Goal: Task Accomplishment & Management: Manage account settings

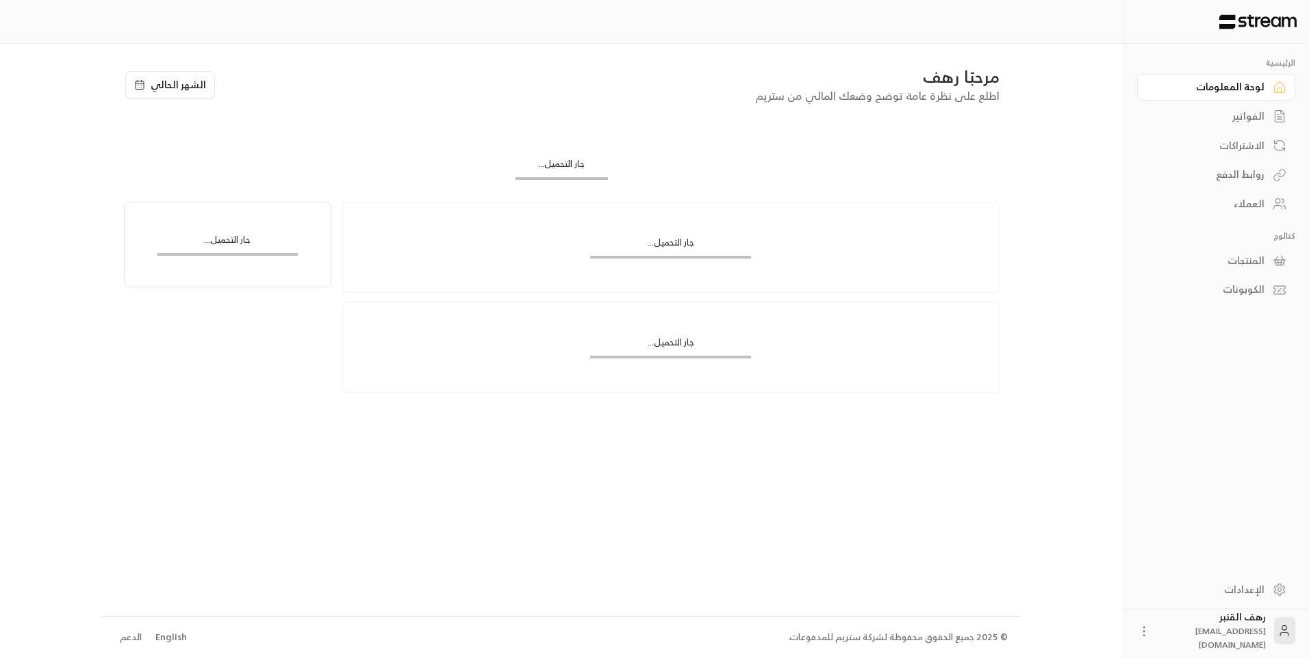
click at [1265, 110] on link "الفواتير" at bounding box center [1216, 116] width 158 height 27
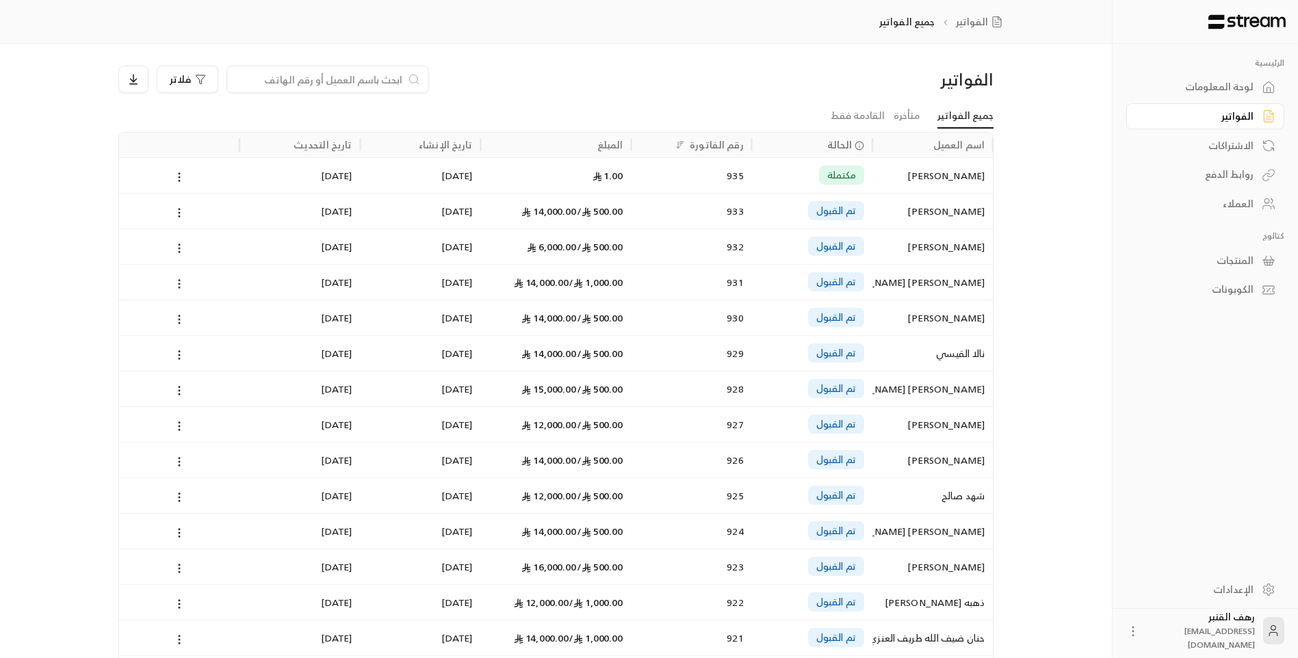
click at [377, 75] on input at bounding box center [318, 79] width 167 height 15
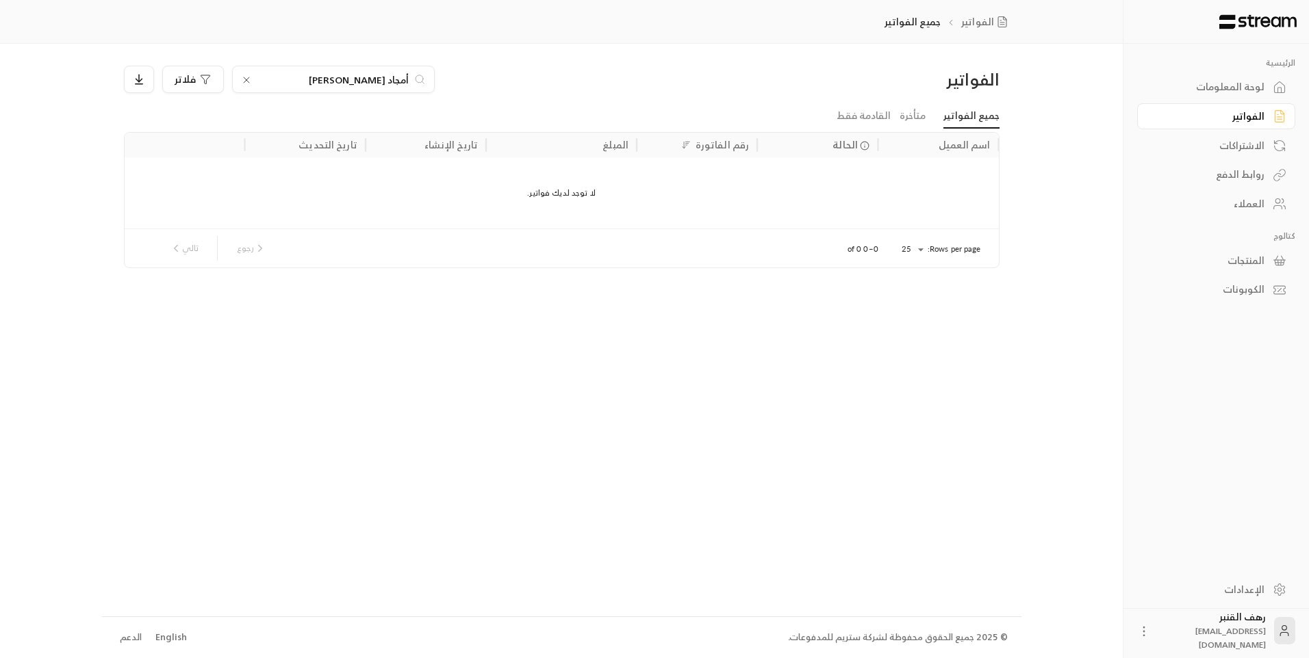
click at [402, 75] on input "أمجاد [PERSON_NAME]" at bounding box center [333, 79] width 152 height 15
click at [403, 77] on input "أمجاد [PERSON_NAME]" at bounding box center [333, 79] width 152 height 15
click at [405, 77] on input "أمجاد [PERSON_NAME]" at bounding box center [333, 79] width 152 height 15
type input "امجاد [PERSON_NAME]"
click at [924, 181] on div "امجاد [PERSON_NAME]" at bounding box center [938, 175] width 104 height 35
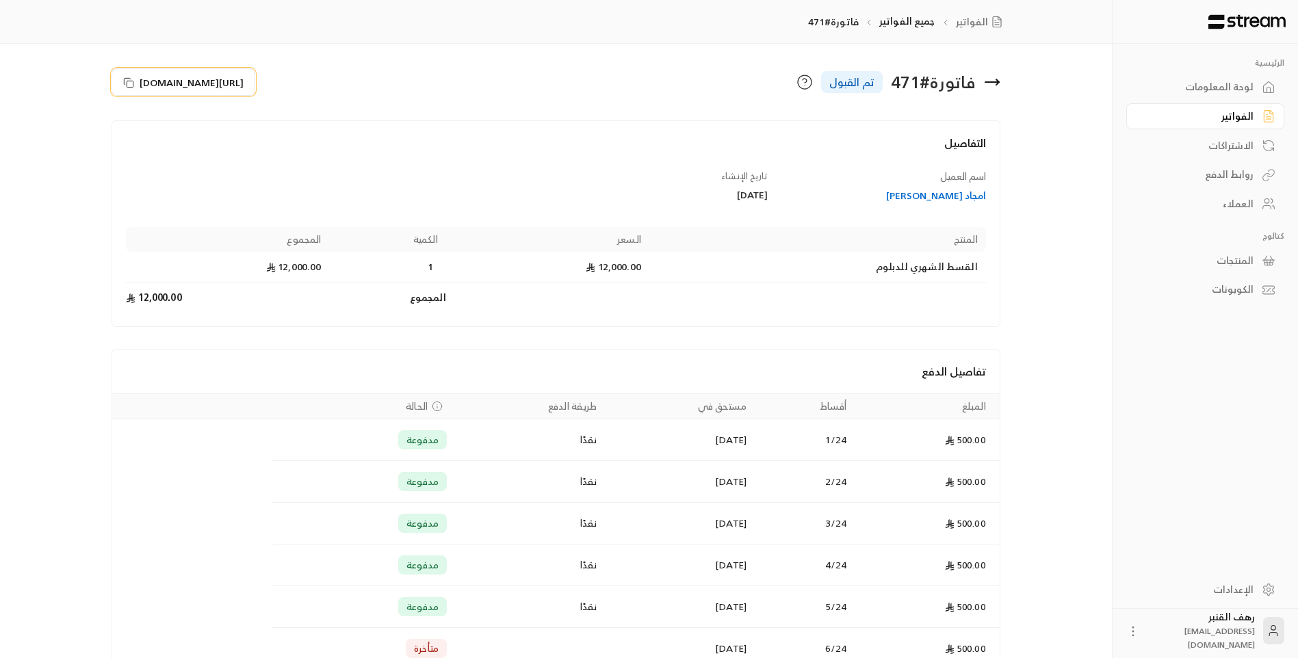
click at [175, 81] on span "[URL][DOMAIN_NAME]" at bounding box center [192, 82] width 104 height 14
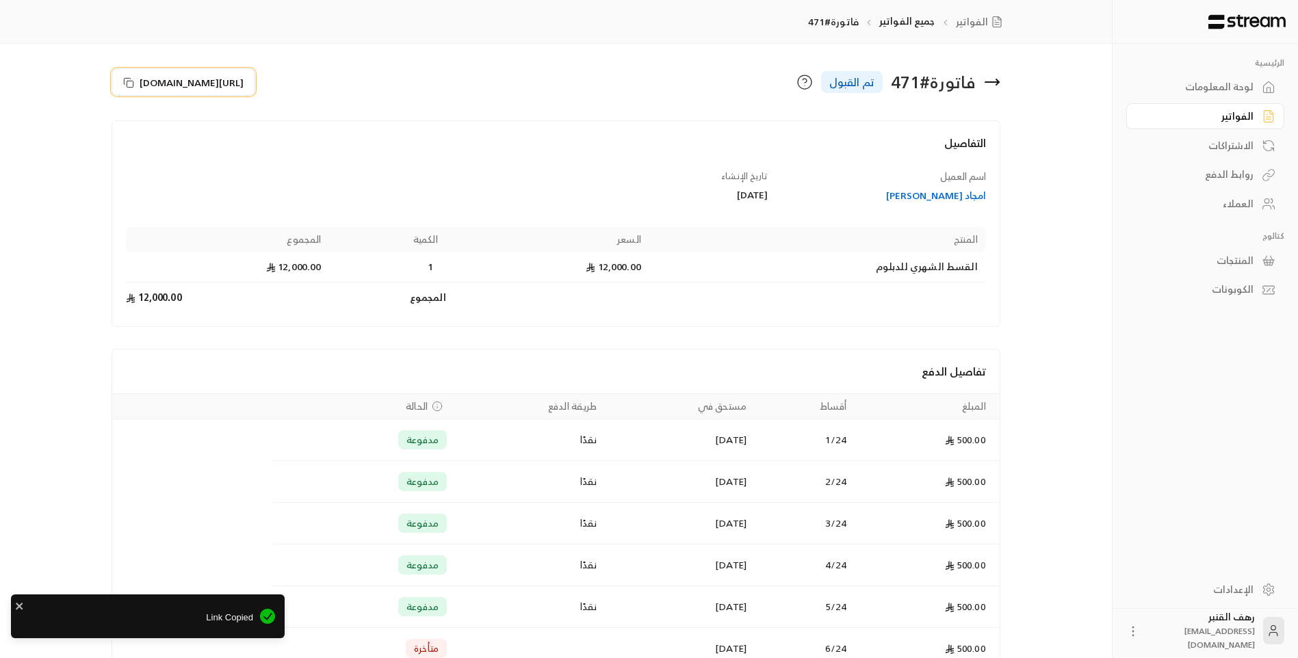
click at [214, 80] on span "[URL][DOMAIN_NAME]" at bounding box center [192, 82] width 104 height 14
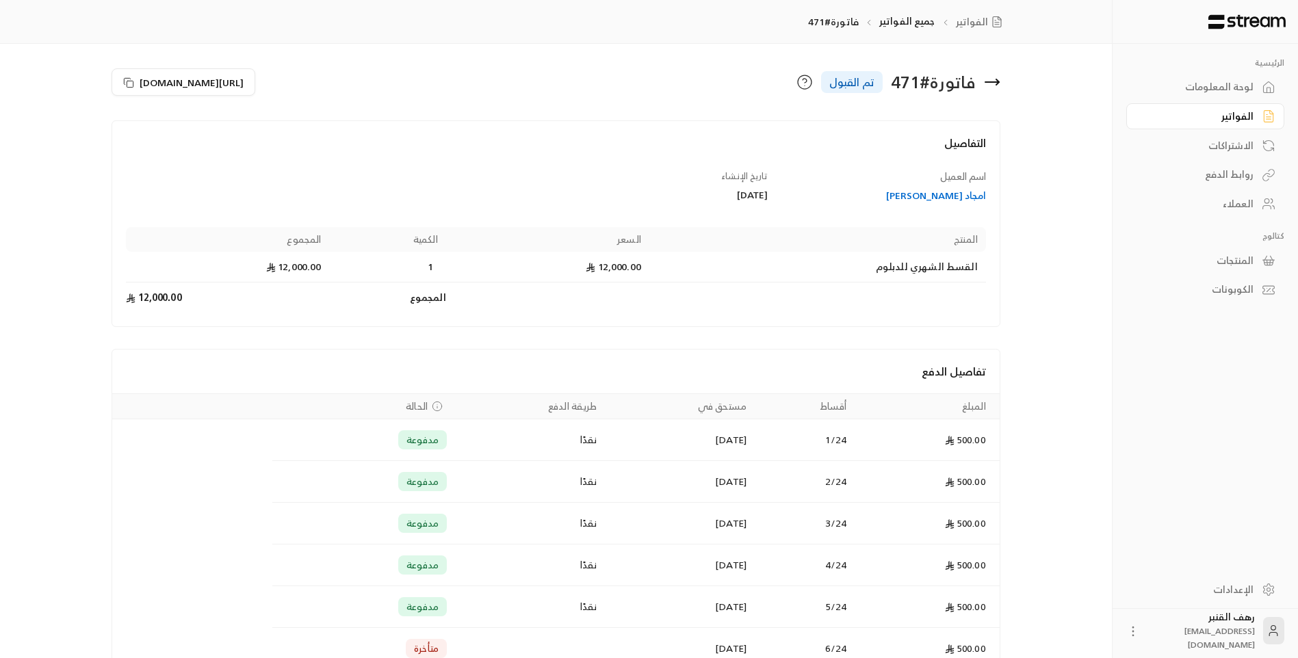
click at [1001, 81] on div "فاتورة # 471 تم القبول" at bounding box center [781, 82] width 451 height 33
click at [988, 81] on icon at bounding box center [992, 82] width 16 height 16
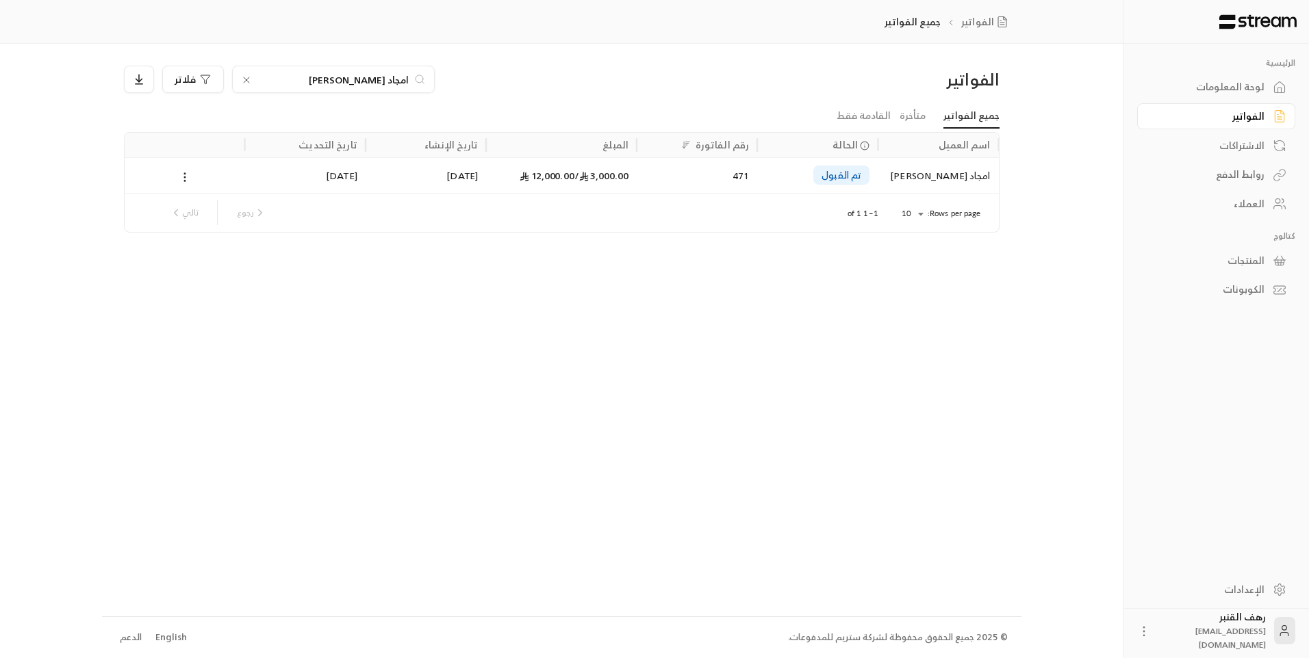
click at [247, 81] on icon at bounding box center [246, 79] width 5 height 5
click at [302, 81] on input at bounding box center [324, 79] width 167 height 15
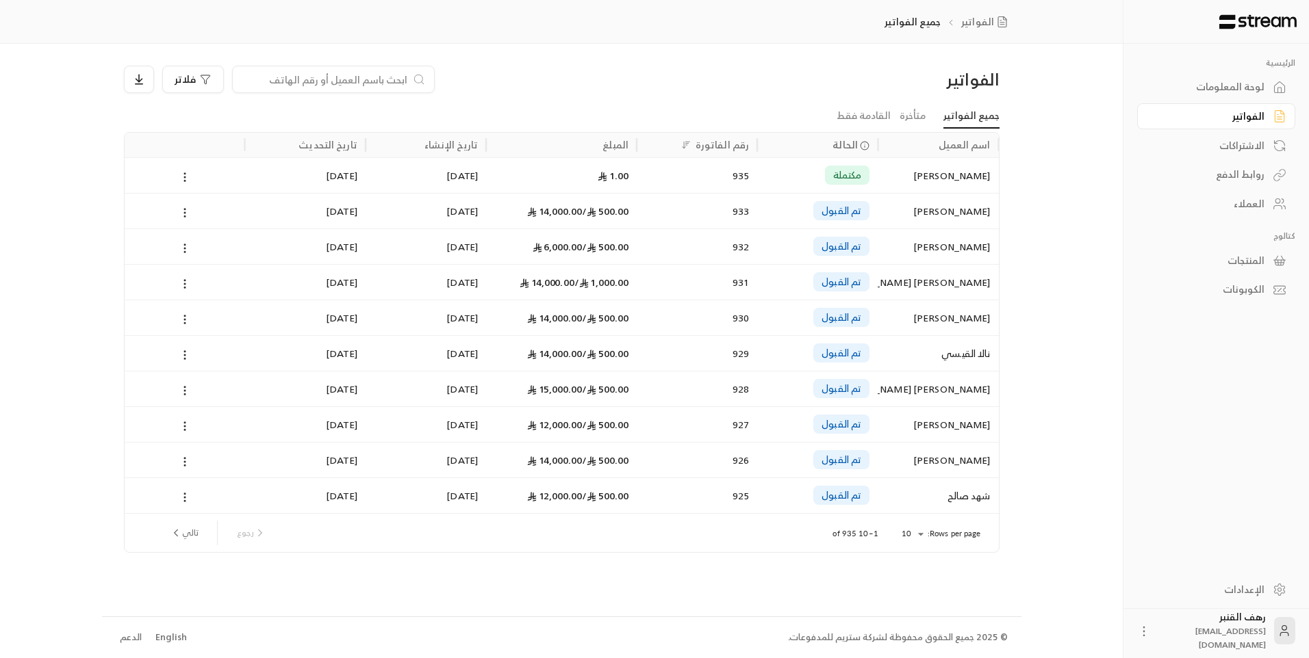
paste input "557648119"
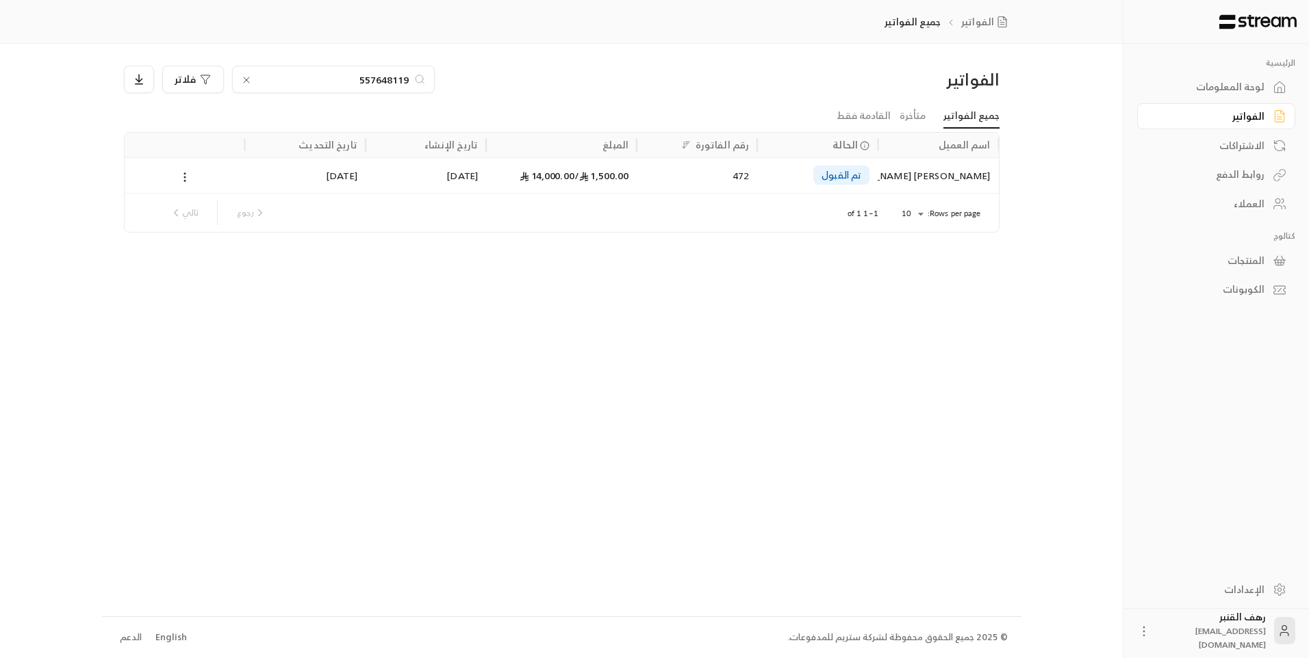
click at [287, 79] on input "557648119" at bounding box center [333, 79] width 152 height 15
type input "557648119"
click at [934, 174] on div "[PERSON_NAME] [PERSON_NAME]" at bounding box center [938, 175] width 104 height 35
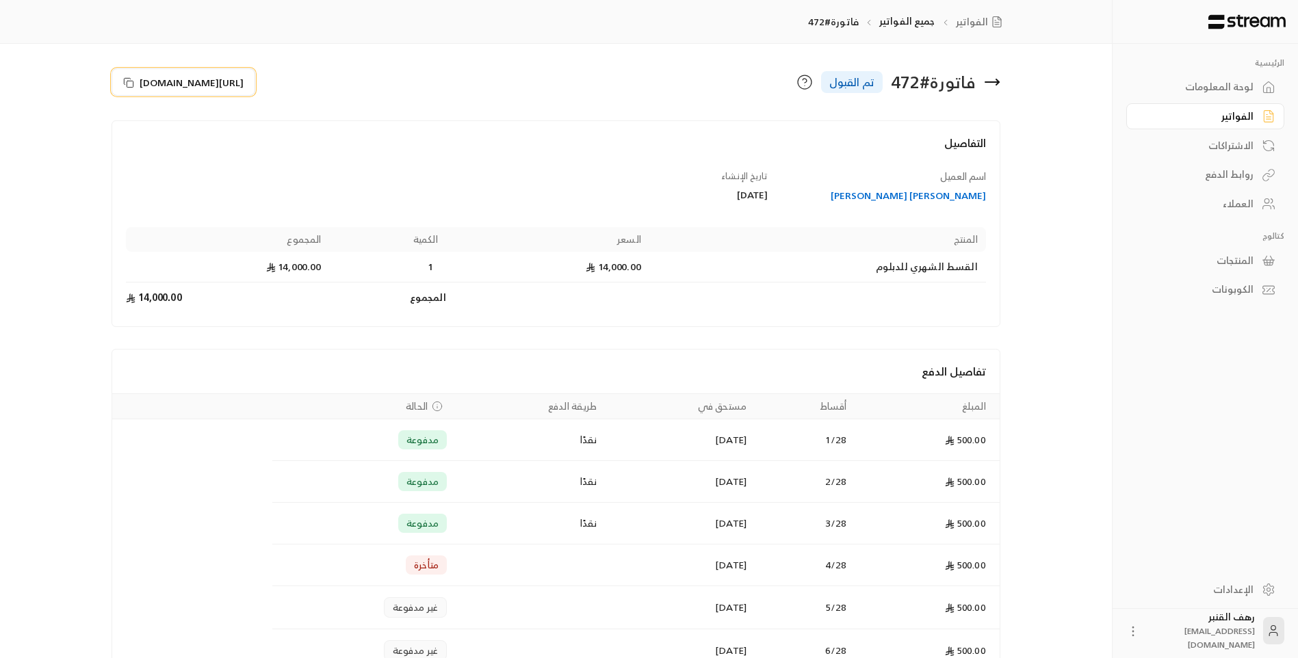
click at [144, 75] on span "[URL][DOMAIN_NAME]" at bounding box center [192, 82] width 104 height 14
click at [127, 88] on icon at bounding box center [128, 82] width 11 height 11
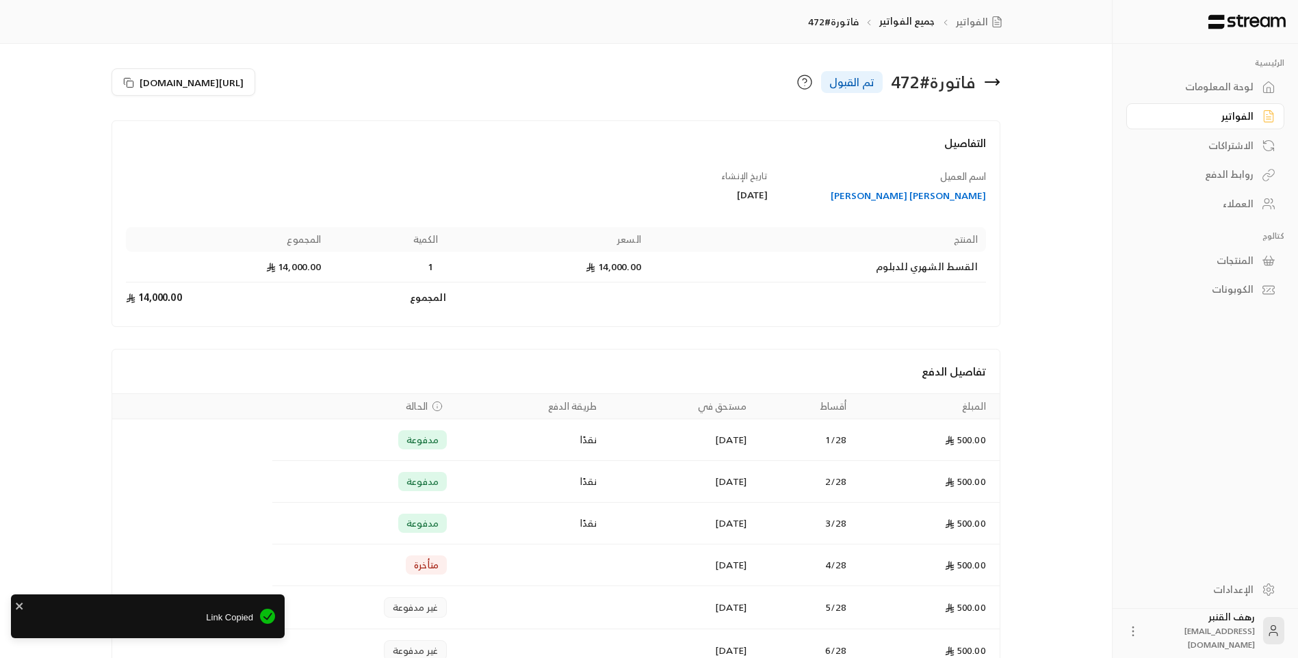
click at [993, 82] on icon at bounding box center [993, 82] width 14 height 0
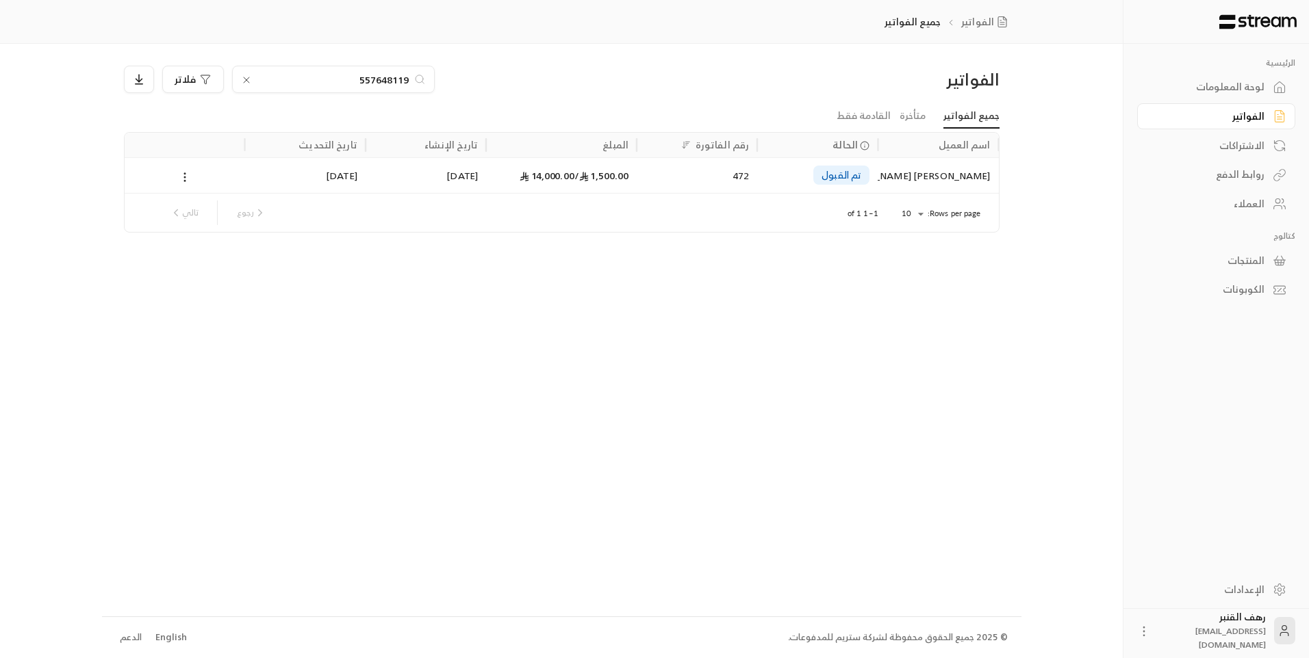
click at [346, 81] on input "557648119" at bounding box center [333, 79] width 152 height 15
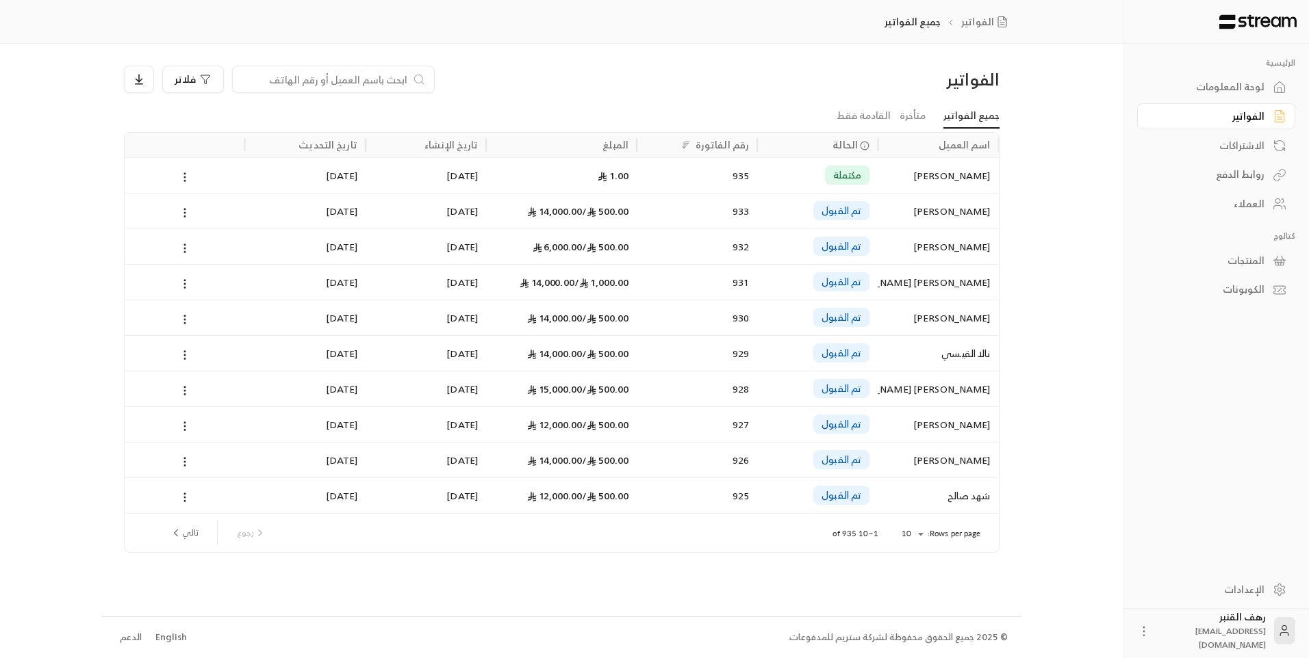
click at [306, 77] on input at bounding box center [324, 79] width 167 height 15
paste input "531686339"
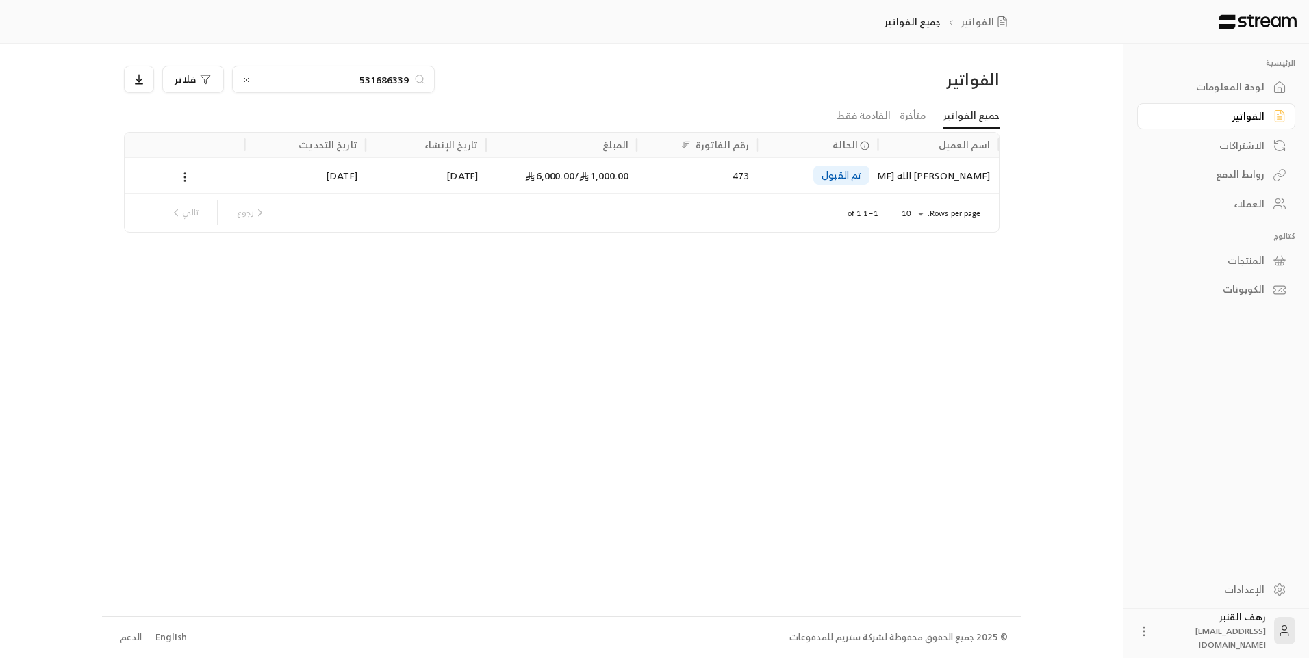
type input "531686339"
click at [910, 169] on div "[PERSON_NAME] الله [PERSON_NAME]" at bounding box center [938, 175] width 104 height 35
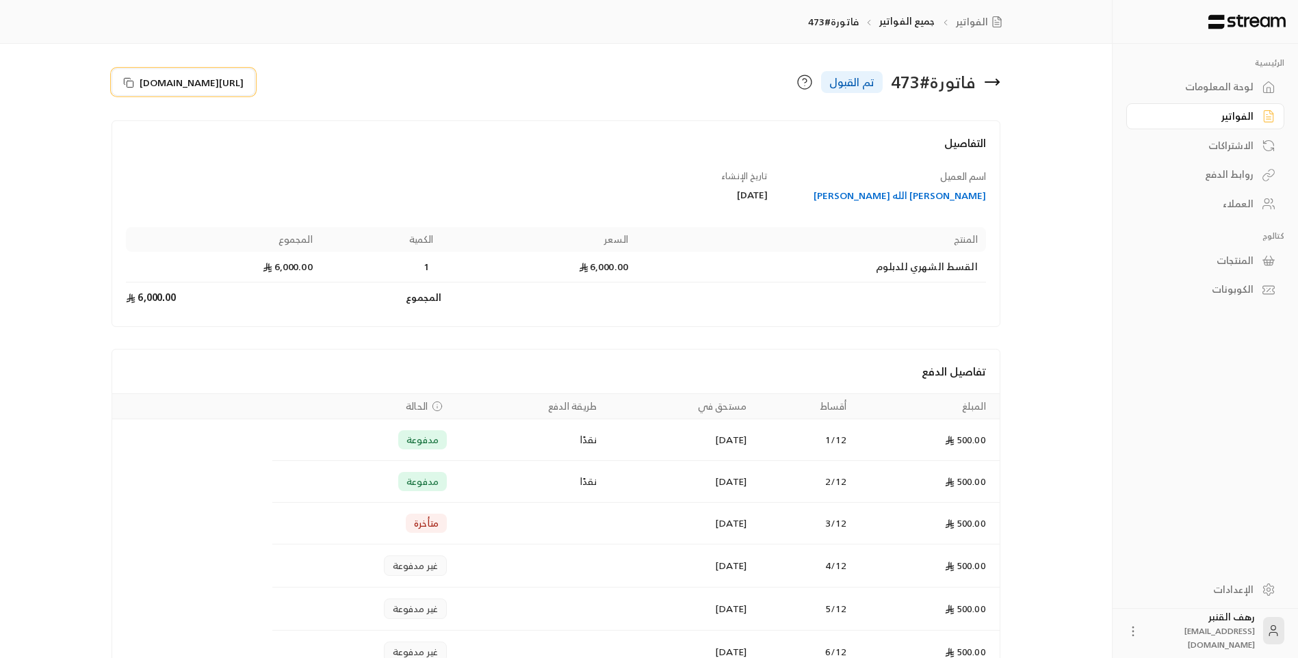
click at [161, 81] on span "[URL][DOMAIN_NAME]" at bounding box center [192, 82] width 104 height 14
click at [998, 86] on icon at bounding box center [992, 82] width 16 height 16
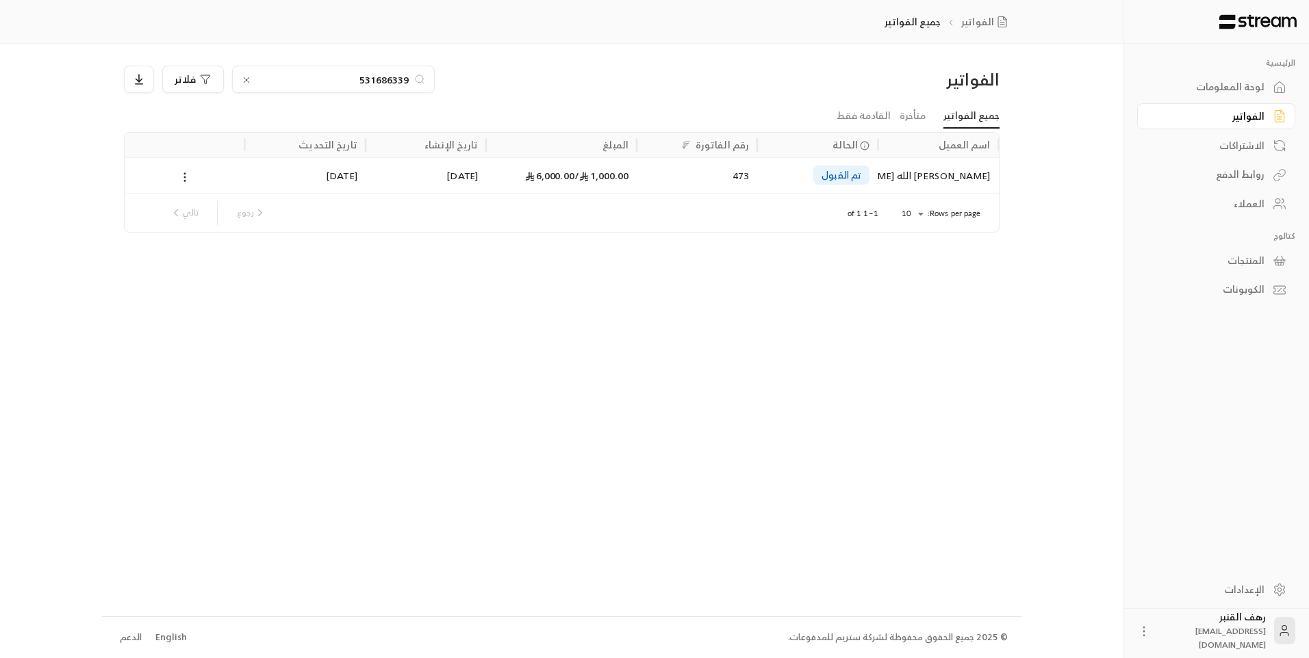
click at [245, 77] on icon at bounding box center [246, 80] width 11 height 11
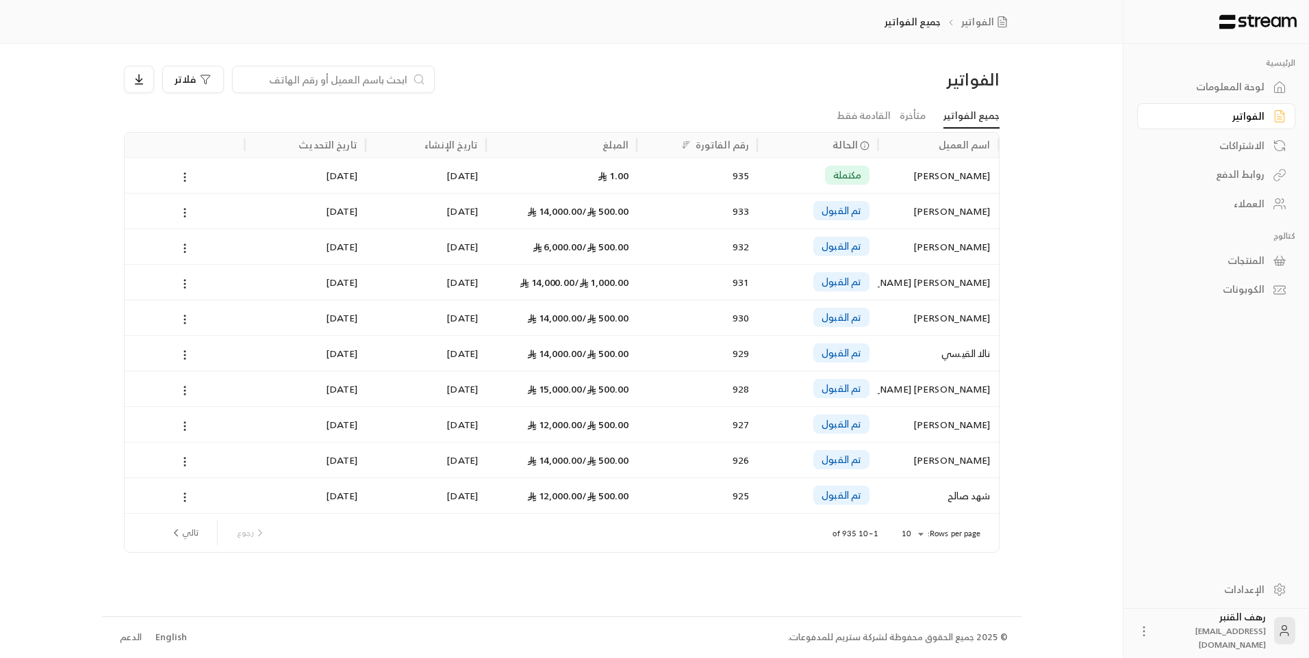
click at [292, 76] on input at bounding box center [324, 79] width 167 height 15
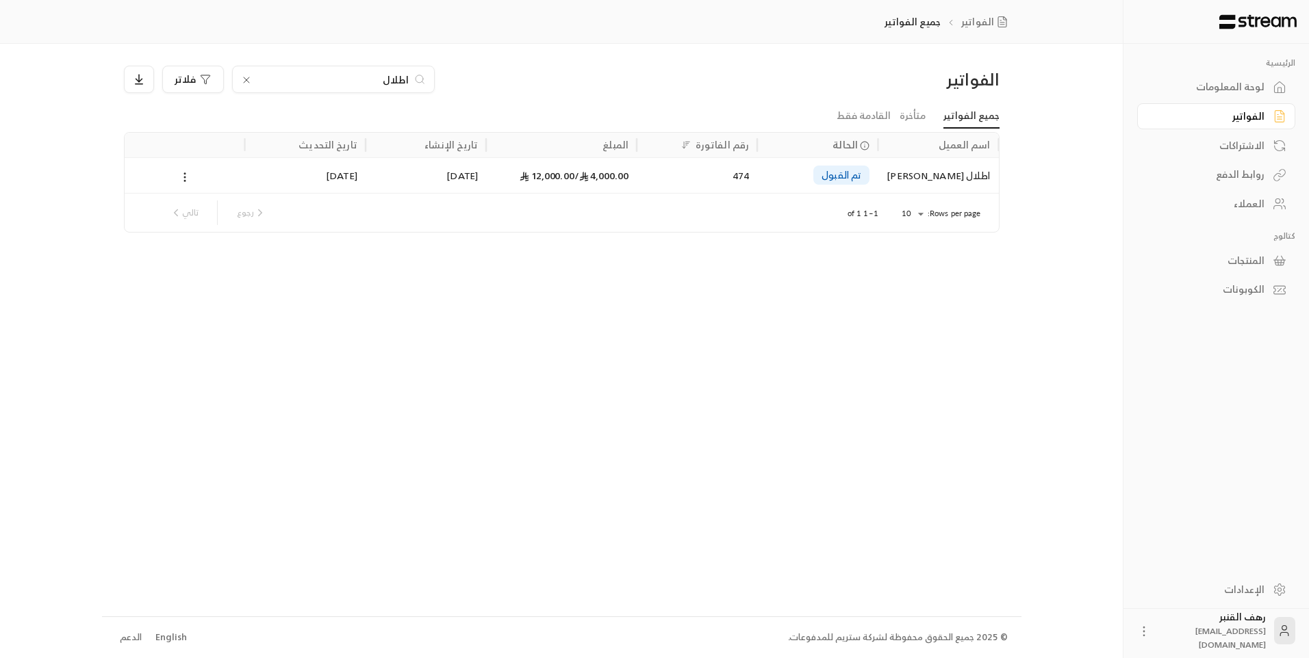
type input "اطلال"
click at [884, 168] on div "اطلال [PERSON_NAME]" at bounding box center [937, 175] width 120 height 36
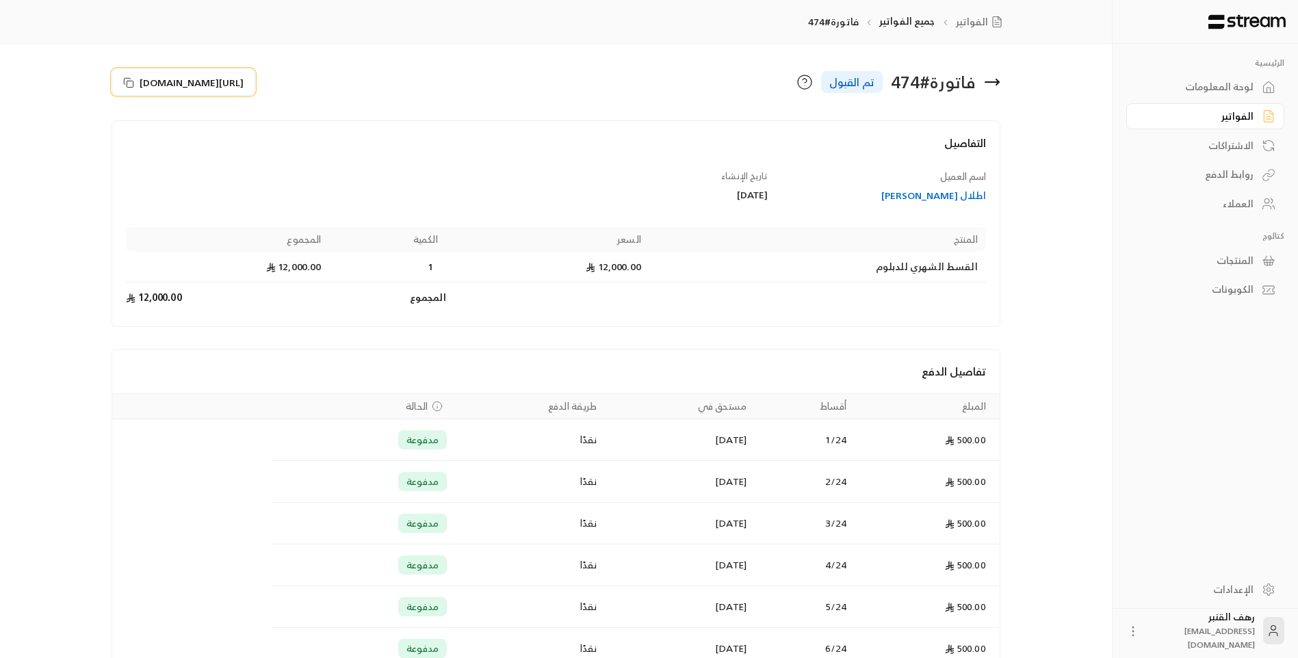
click at [244, 78] on span "[URL][DOMAIN_NAME]" at bounding box center [192, 82] width 104 height 14
click at [154, 83] on span "[URL][DOMAIN_NAME]" at bounding box center [192, 82] width 104 height 14
click at [151, 83] on span "[URL][DOMAIN_NAME]" at bounding box center [192, 82] width 104 height 14
click at [988, 80] on icon at bounding box center [992, 82] width 16 height 16
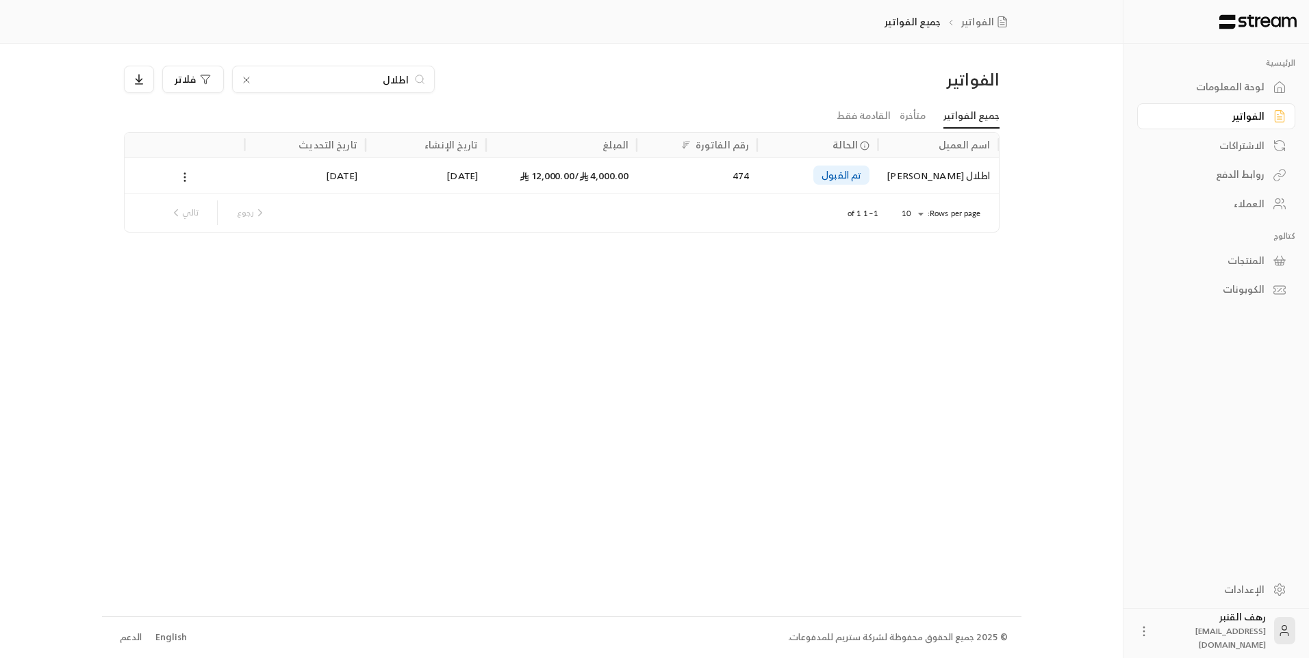
click at [242, 80] on icon at bounding box center [246, 80] width 11 height 11
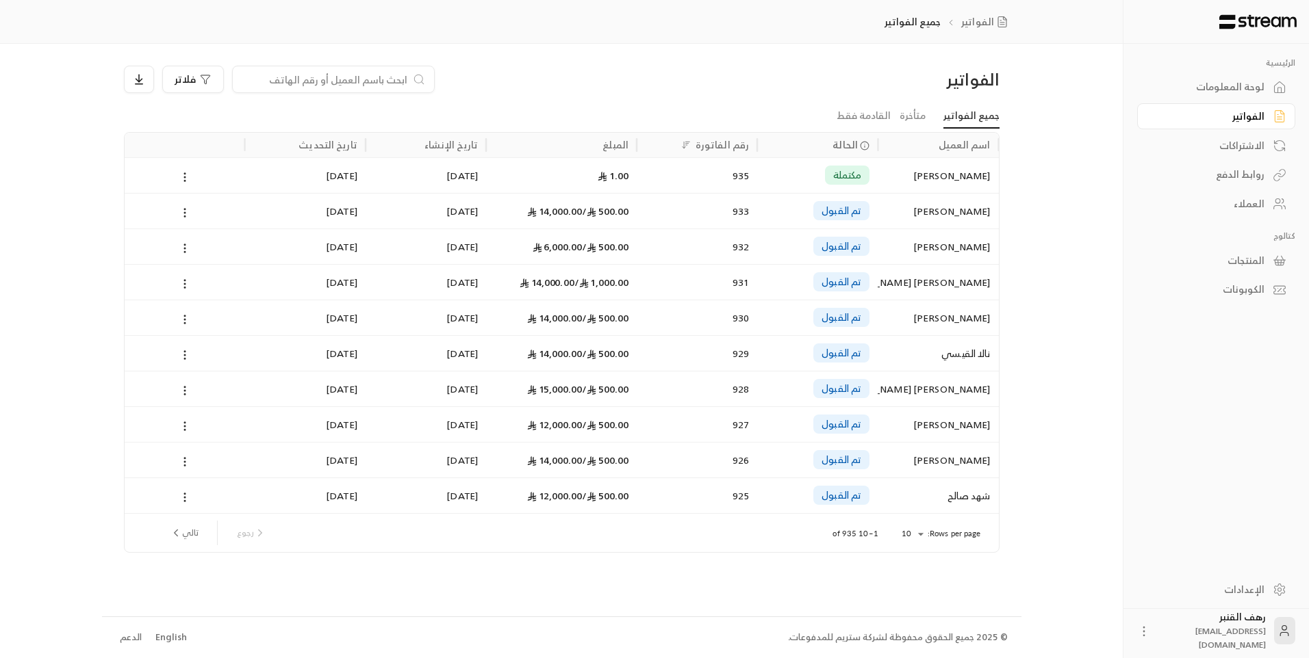
click at [354, 76] on input at bounding box center [324, 79] width 167 height 15
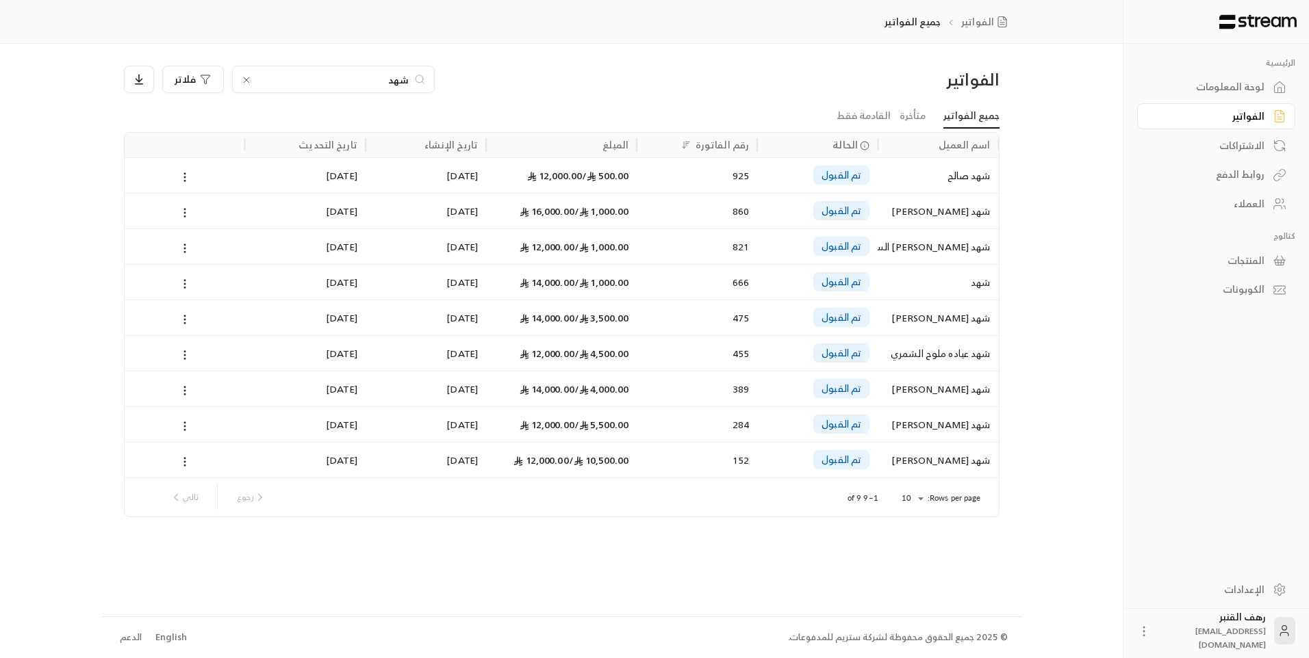
type input "شهد"
click at [941, 311] on div "شهد [PERSON_NAME]" at bounding box center [938, 317] width 104 height 35
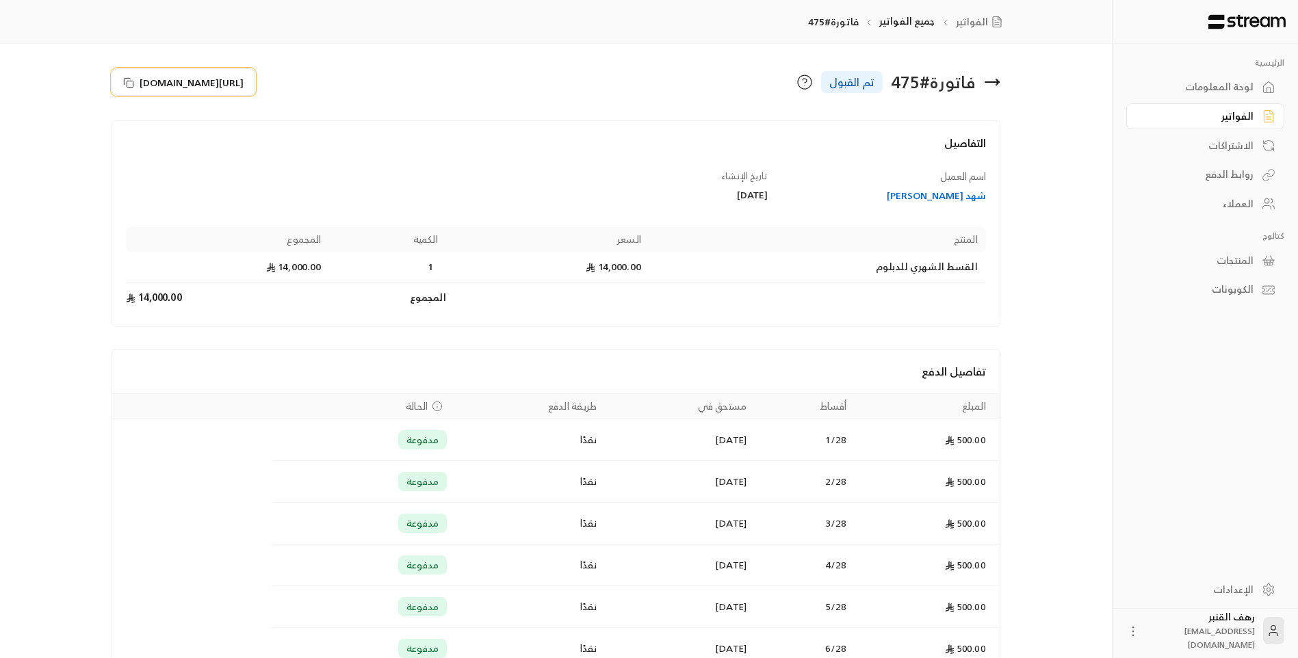
click at [169, 86] on span "[URL][DOMAIN_NAME]" at bounding box center [192, 82] width 104 height 14
click at [994, 82] on icon at bounding box center [993, 82] width 14 height 0
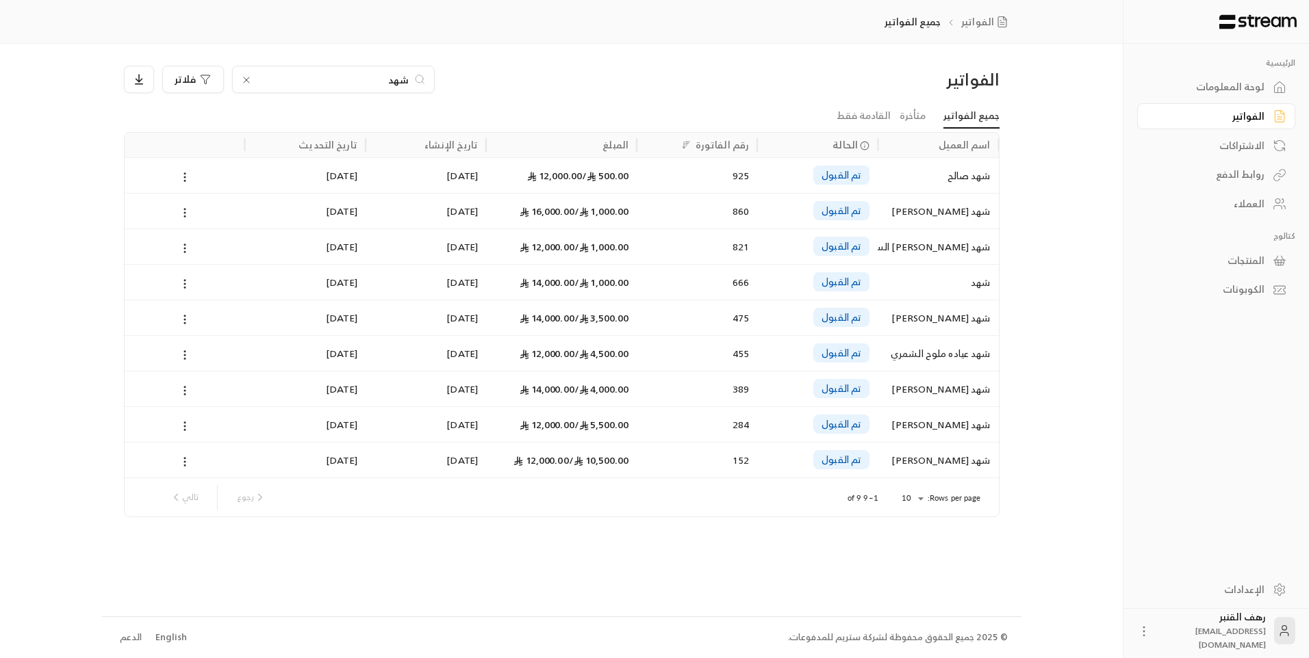
click at [318, 77] on input "شهد" at bounding box center [333, 79] width 152 height 15
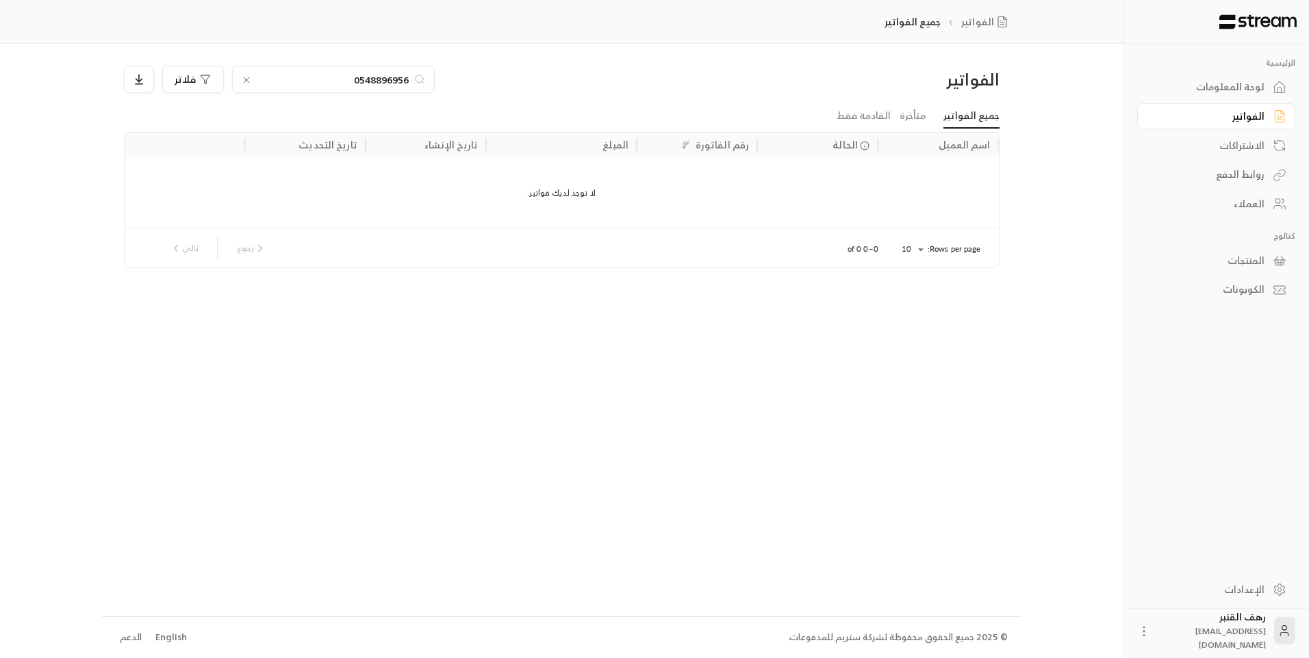
drag, startPoint x: 328, startPoint y: 83, endPoint x: 417, endPoint y: 80, distance: 89.7
click at [417, 80] on div "0548896956" at bounding box center [333, 79] width 203 height 27
type input "0548896956"
click at [248, 79] on icon at bounding box center [246, 80] width 11 height 11
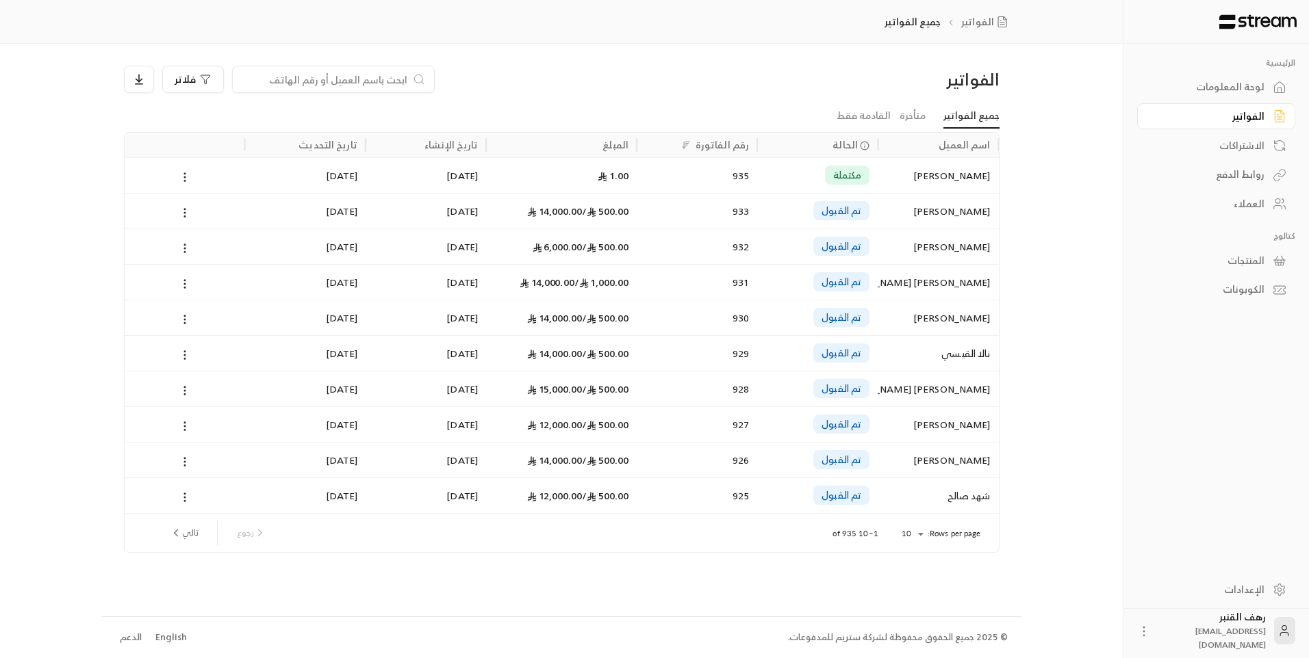
click at [378, 90] on div at bounding box center [333, 79] width 203 height 27
click at [378, 87] on div at bounding box center [333, 79] width 203 height 27
click at [378, 81] on input at bounding box center [324, 79] width 167 height 15
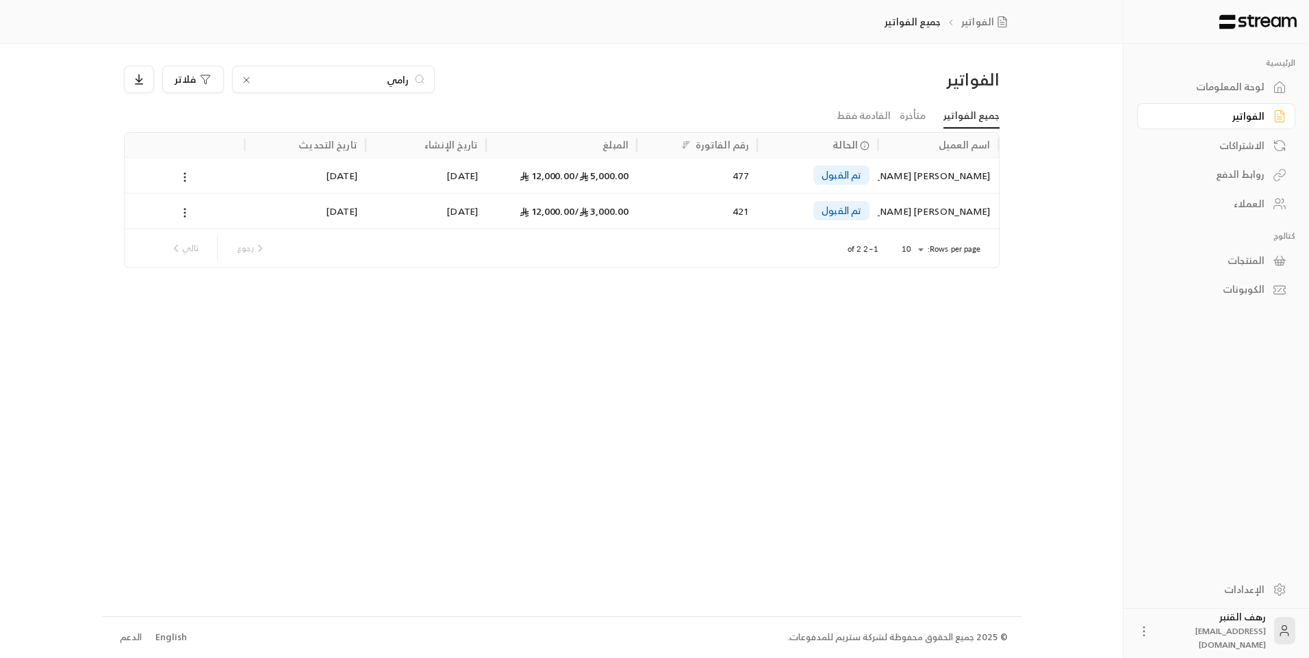
type input "رامي"
click at [912, 166] on div "[PERSON_NAME] [PERSON_NAME]" at bounding box center [938, 175] width 104 height 35
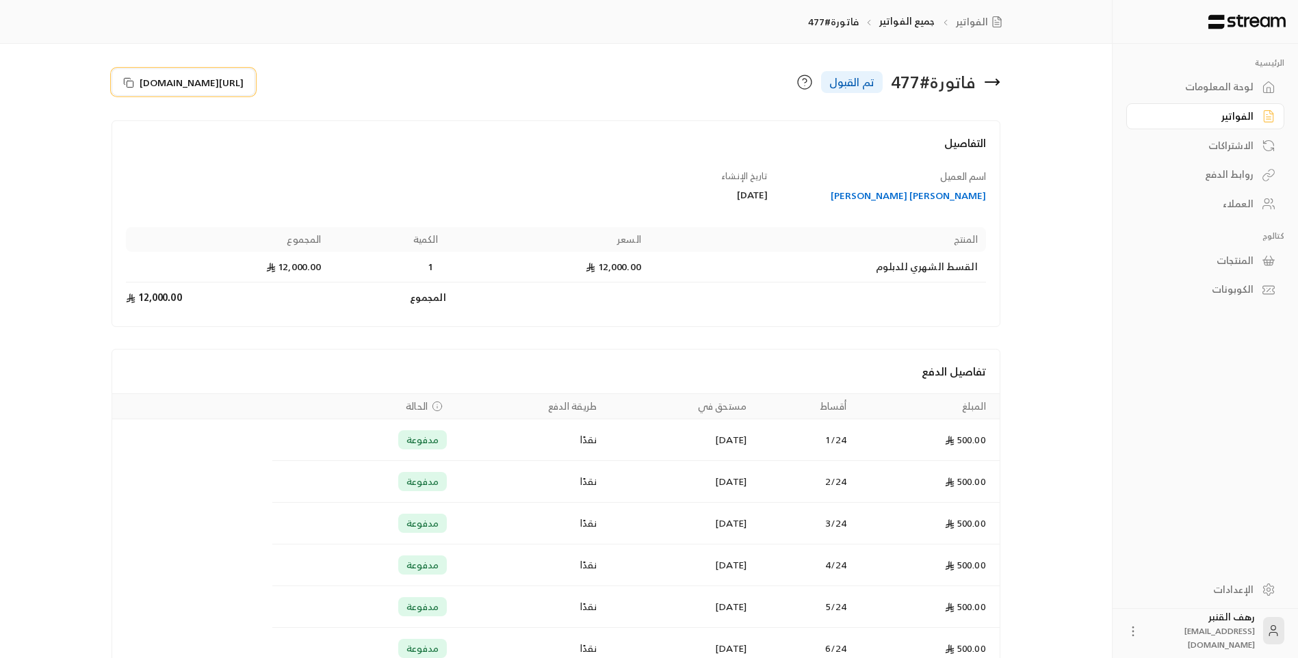
click at [231, 84] on span "[URL][DOMAIN_NAME]" at bounding box center [192, 82] width 104 height 14
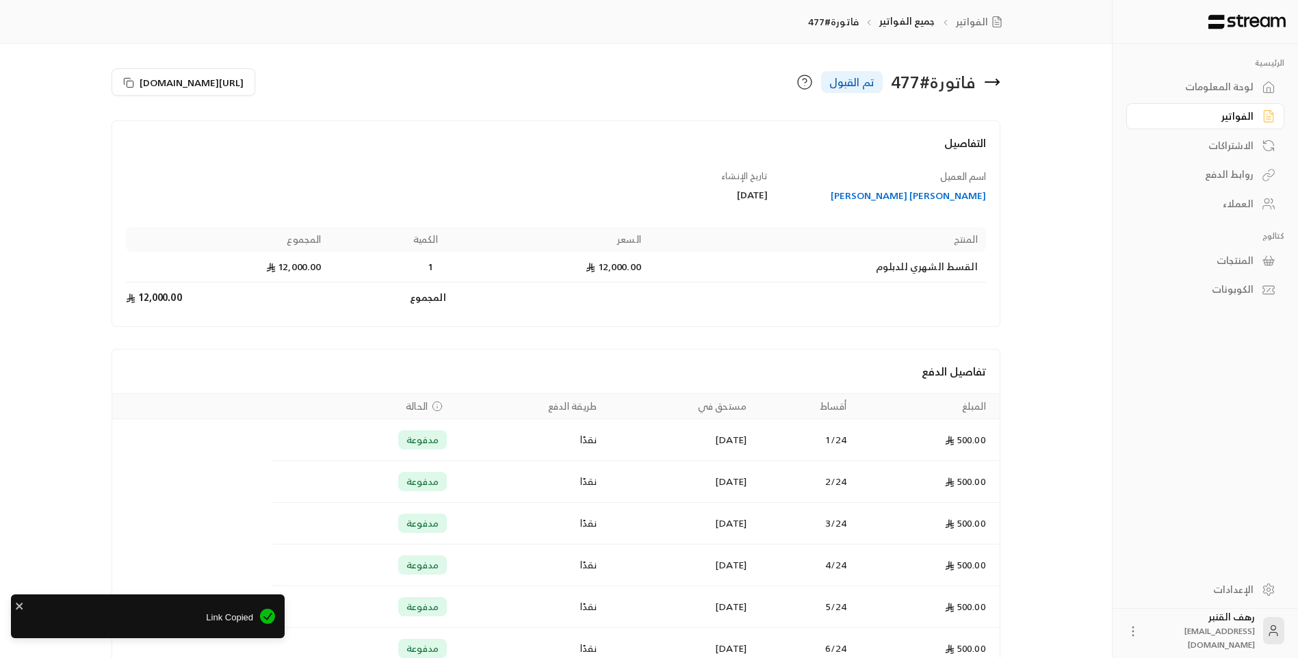
click at [992, 79] on icon at bounding box center [992, 82] width 16 height 16
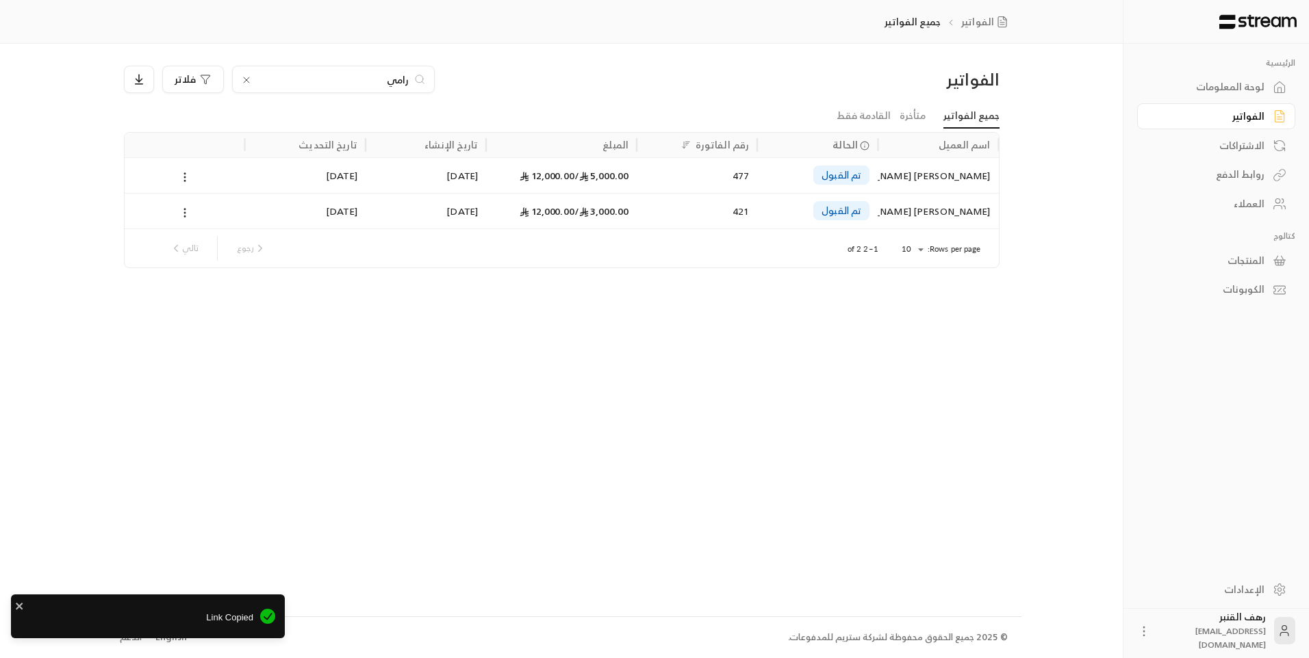
click at [250, 79] on icon at bounding box center [246, 80] width 11 height 11
click at [250, 79] on input at bounding box center [324, 79] width 167 height 15
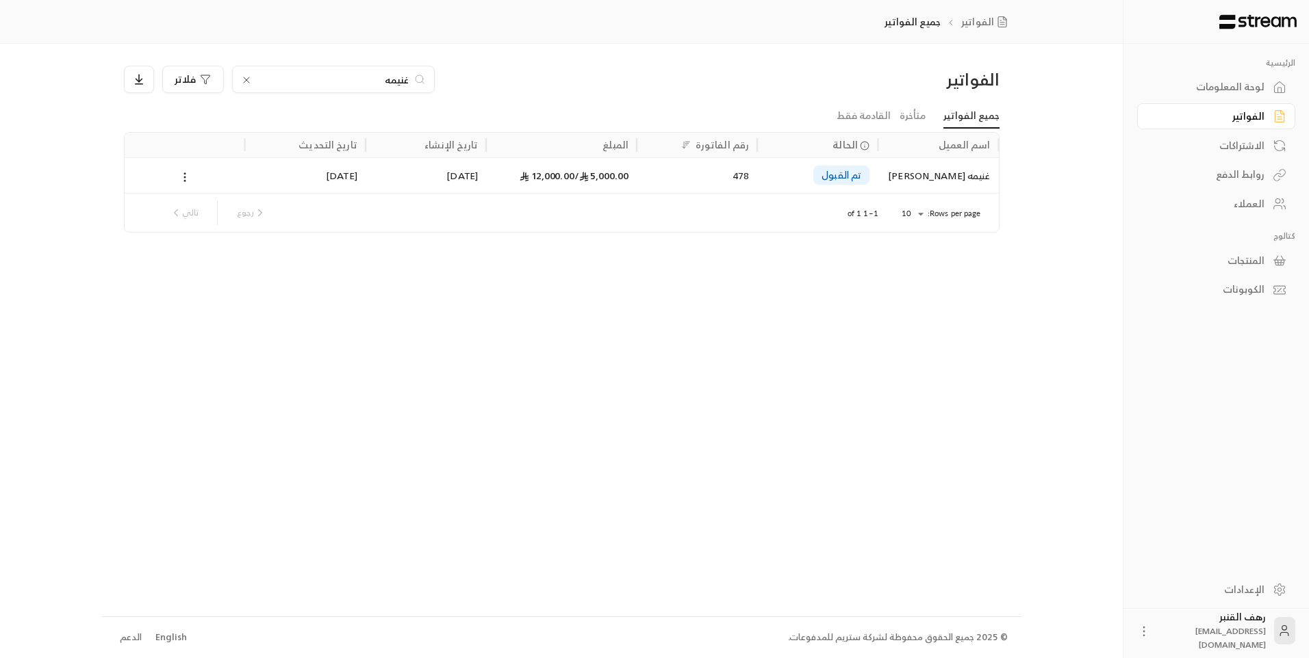
type input "غنيمه"
click at [924, 175] on div "غنيمه [PERSON_NAME]" at bounding box center [938, 175] width 104 height 35
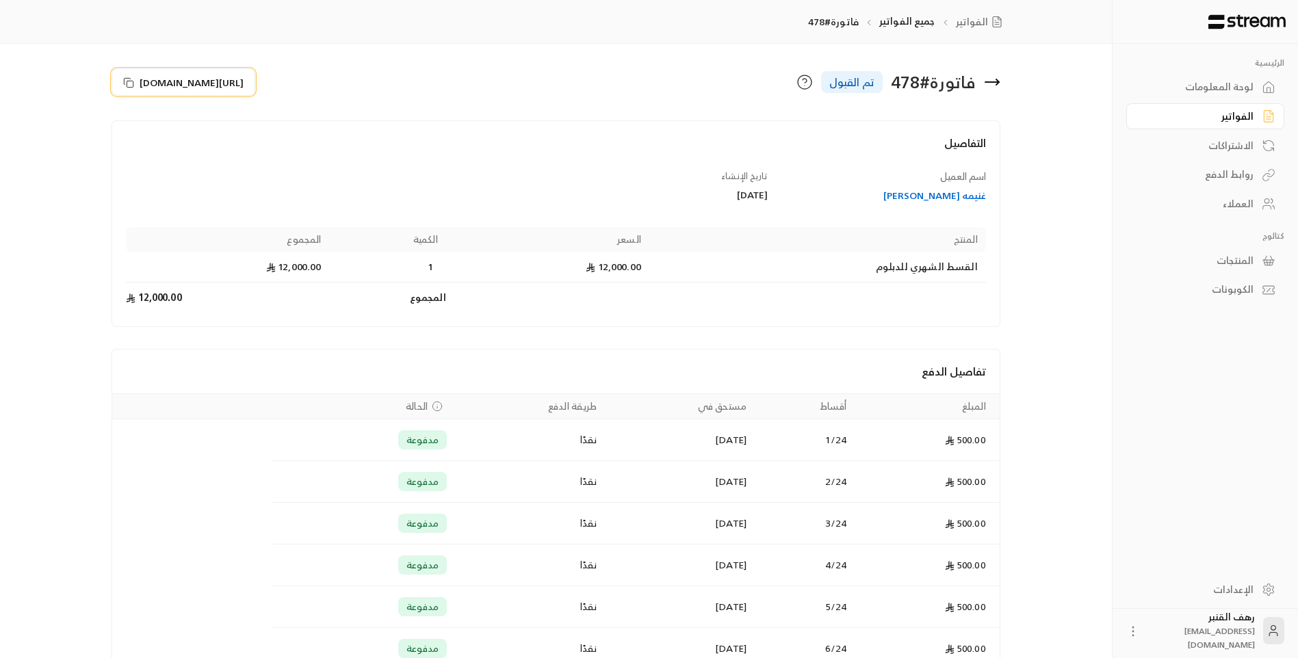
click at [195, 81] on span "[URL][DOMAIN_NAME]" at bounding box center [192, 82] width 104 height 14
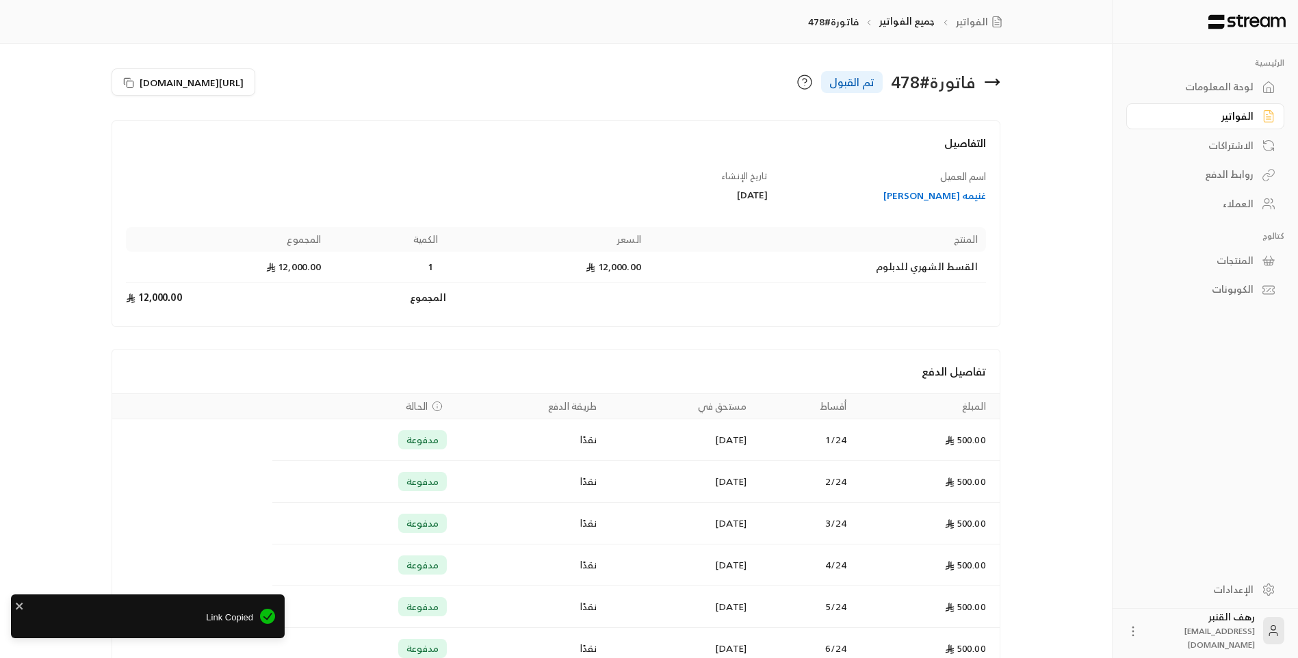
click at [992, 75] on icon at bounding box center [992, 82] width 16 height 16
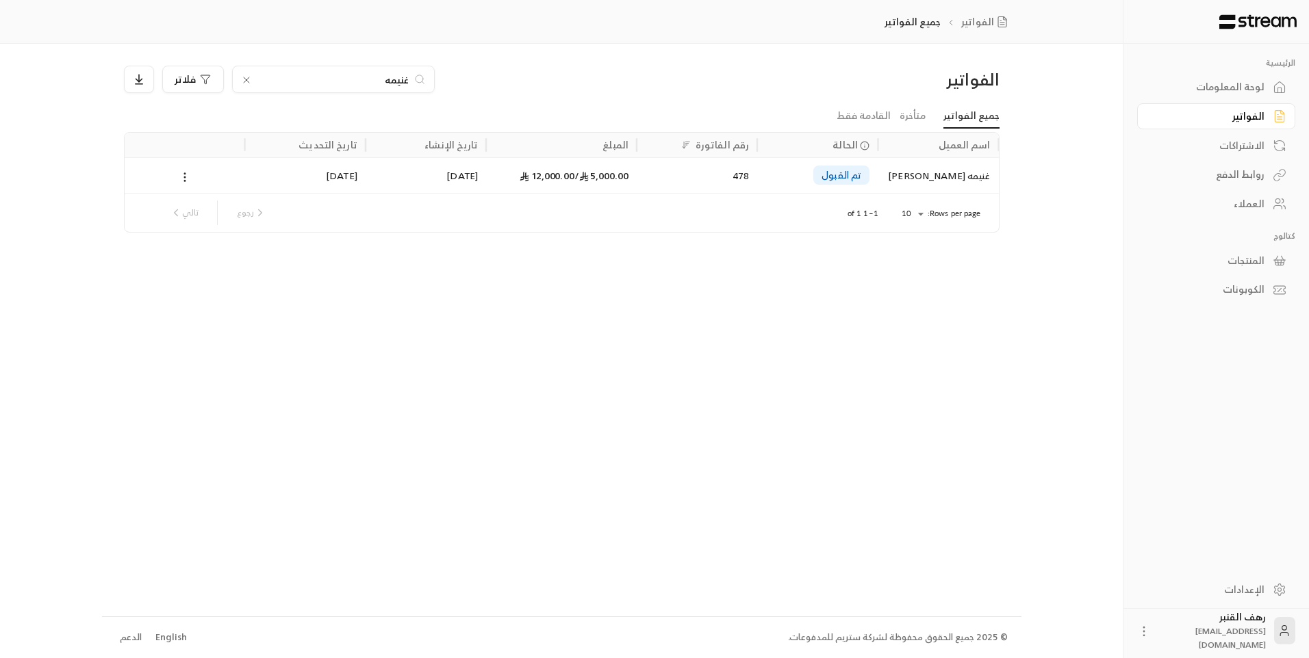
click at [241, 77] on icon at bounding box center [246, 80] width 11 height 11
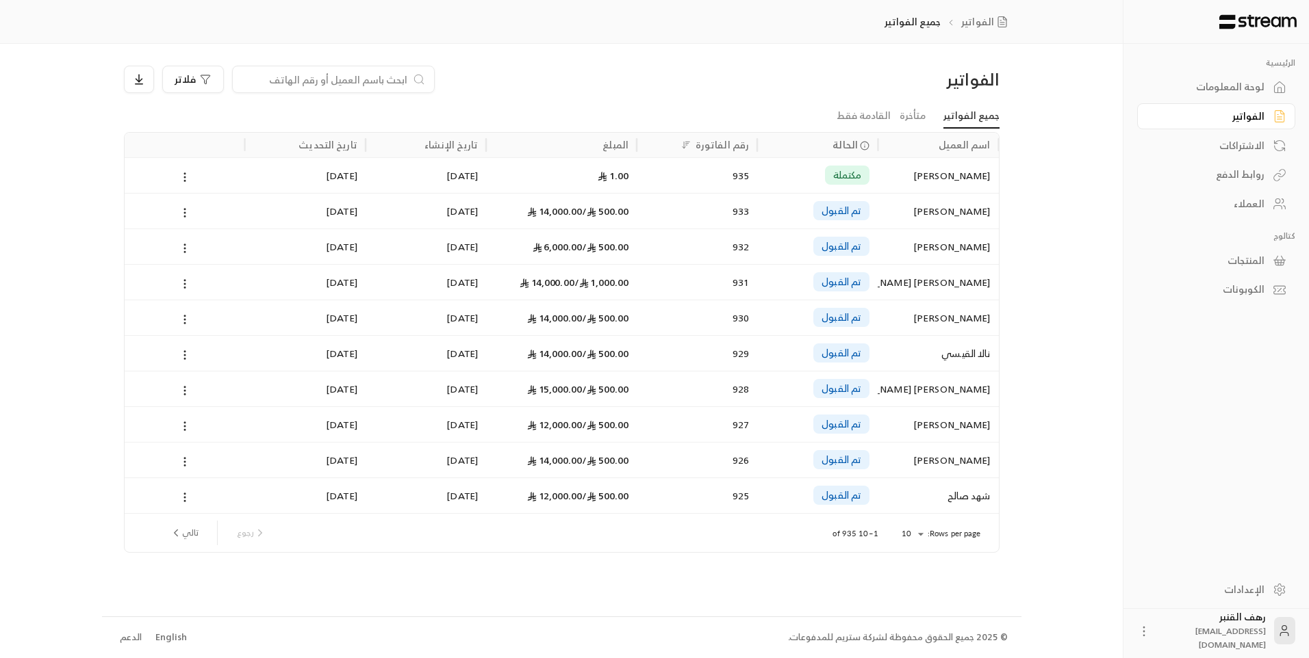
click at [357, 79] on input at bounding box center [324, 79] width 167 height 15
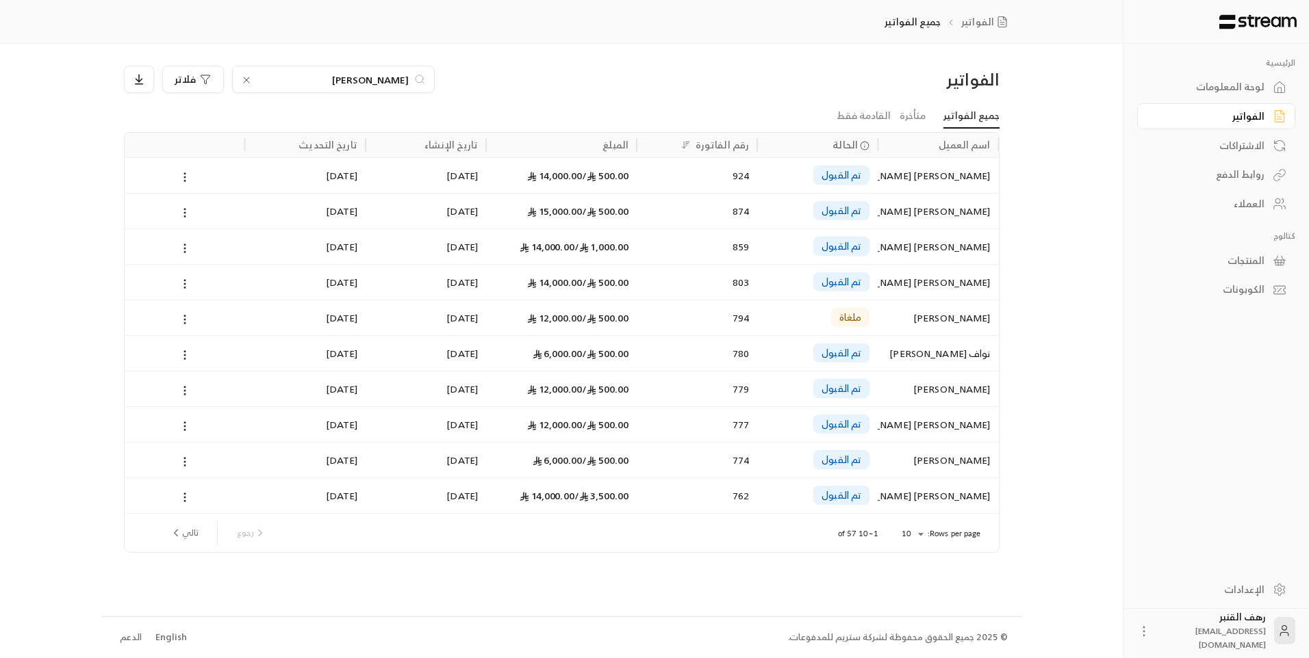
click at [307, 70] on div "[PERSON_NAME]" at bounding box center [333, 79] width 203 height 27
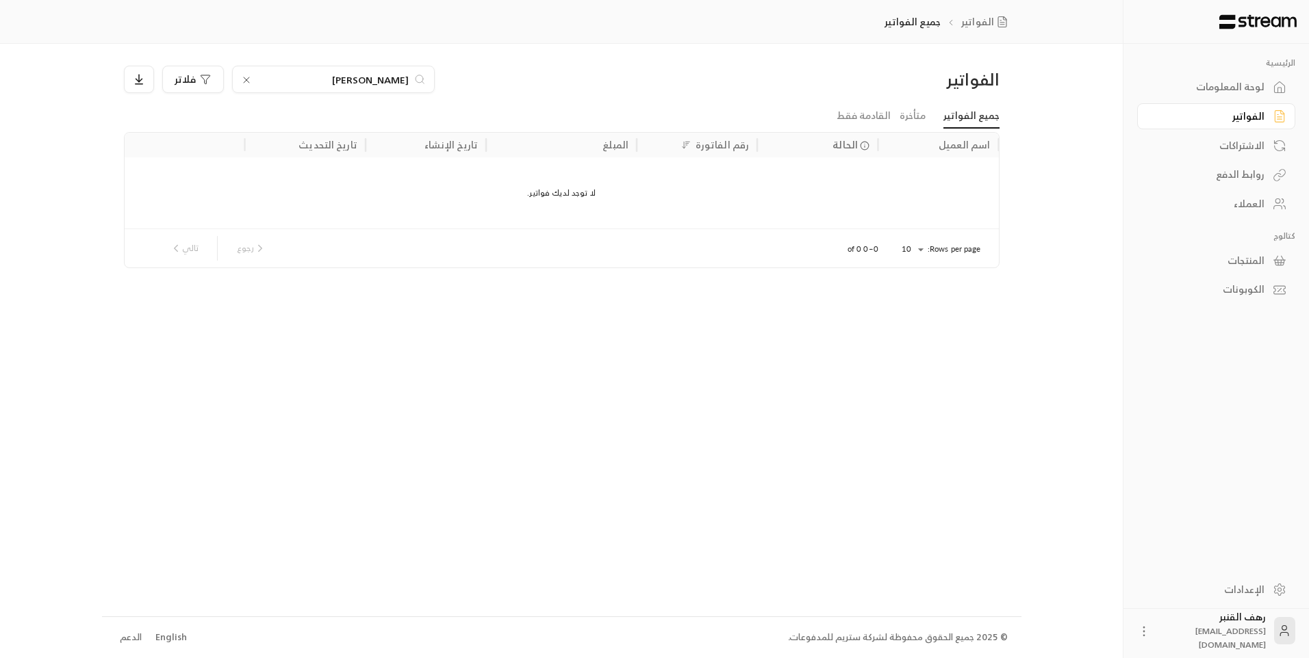
click at [310, 70] on div "[PERSON_NAME]" at bounding box center [333, 79] width 203 height 27
click at [322, 79] on input "[PERSON_NAME]" at bounding box center [333, 79] width 152 height 15
click at [345, 75] on input "[PERSON_NAME]" at bounding box center [333, 79] width 152 height 15
click at [363, 81] on input "[PERSON_NAME]" at bounding box center [333, 79] width 152 height 15
type input "[PERSON_NAME]"
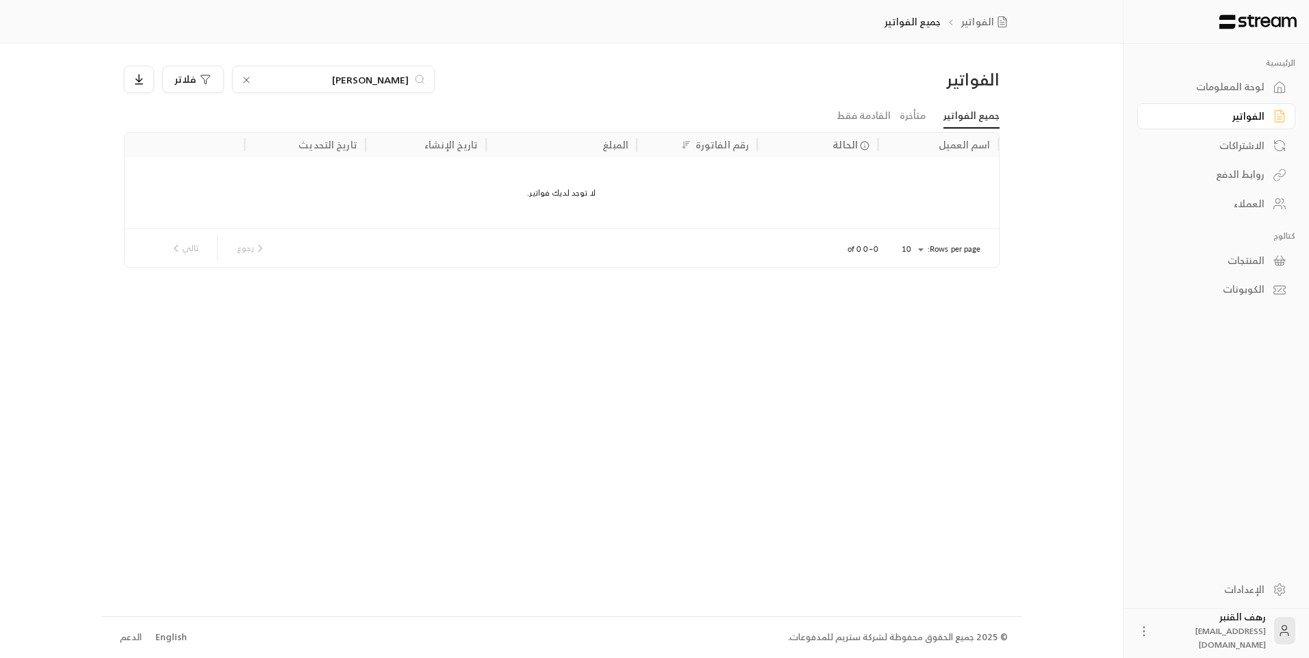
click at [244, 76] on icon at bounding box center [246, 80] width 11 height 11
click at [278, 81] on input at bounding box center [324, 79] width 167 height 15
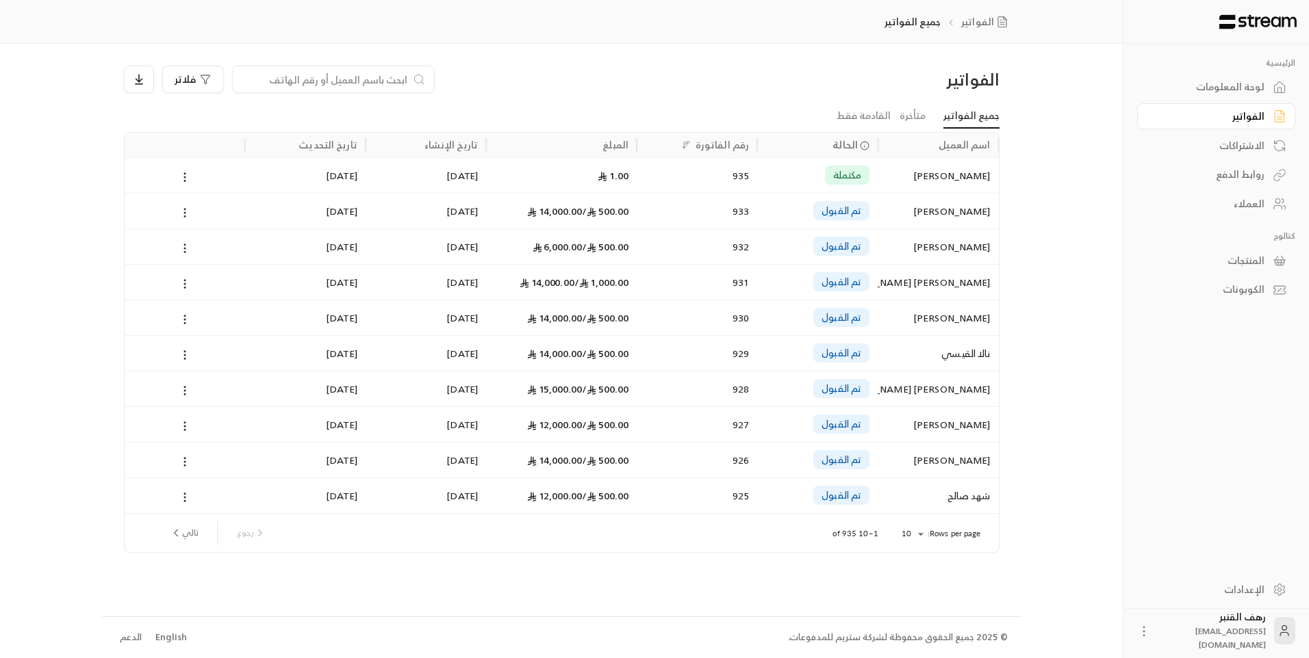
paste input "532462157"
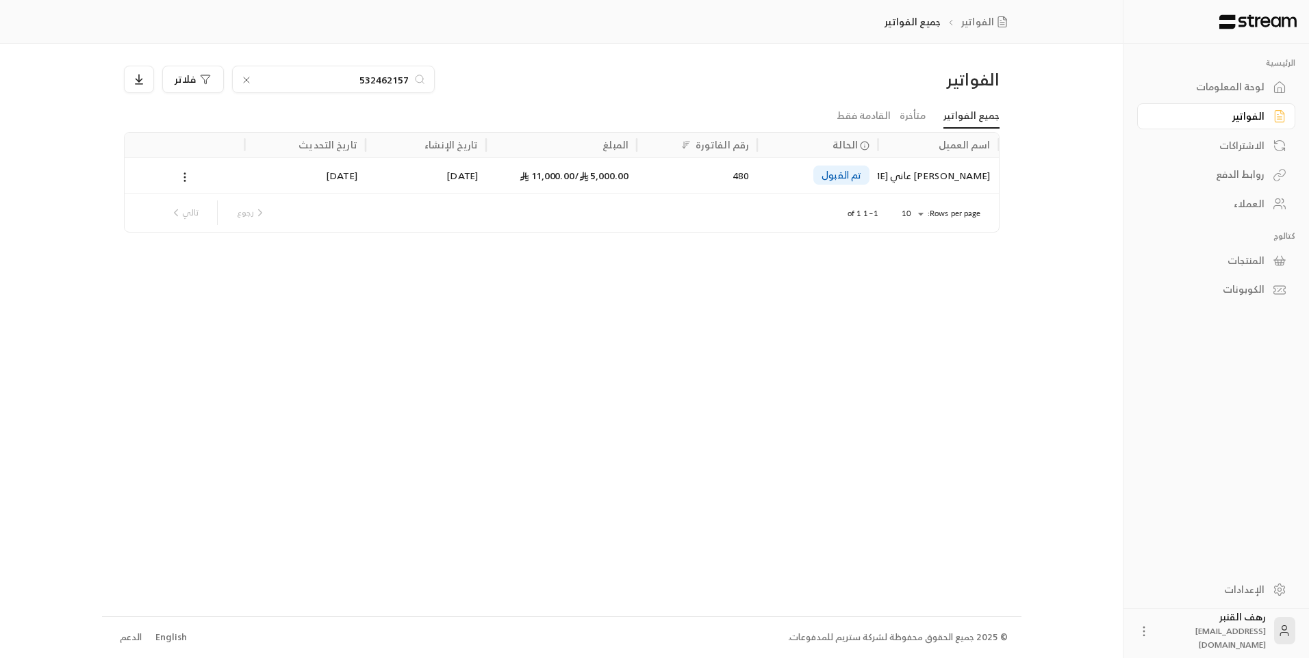
type input "532462157"
click at [936, 180] on div "[PERSON_NAME] عاني [PERSON_NAME]" at bounding box center [938, 175] width 104 height 35
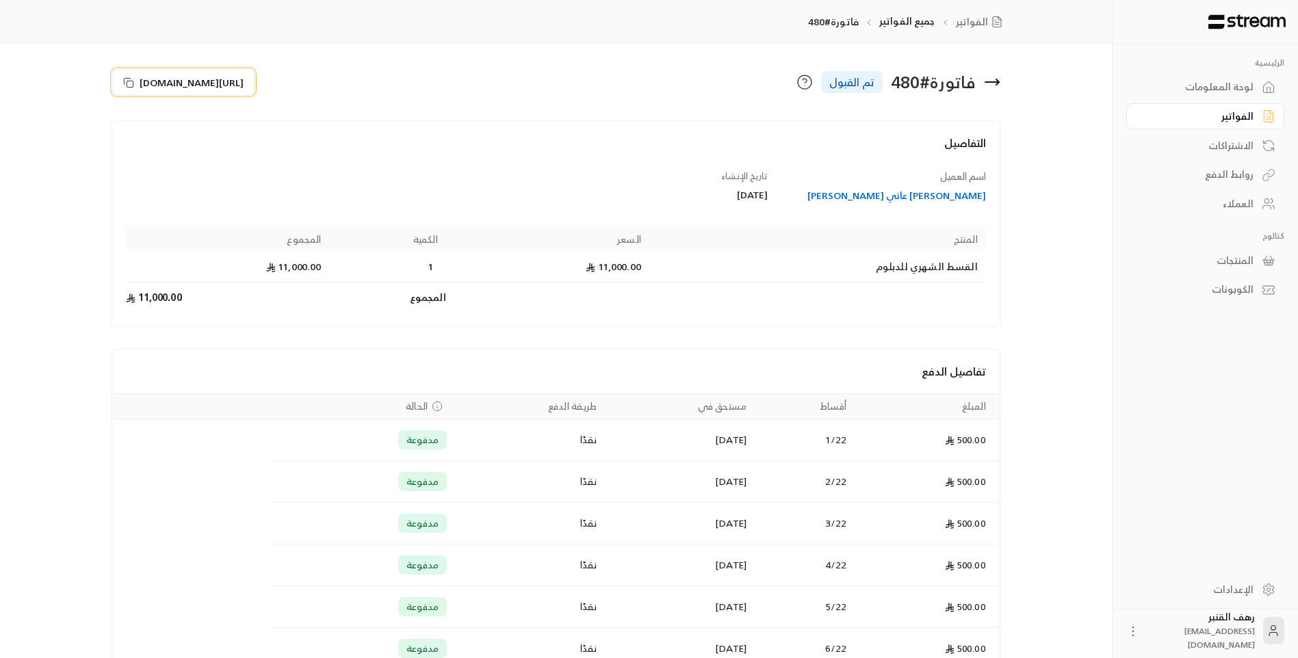
click at [201, 85] on span "[URL][DOMAIN_NAME]" at bounding box center [192, 82] width 104 height 14
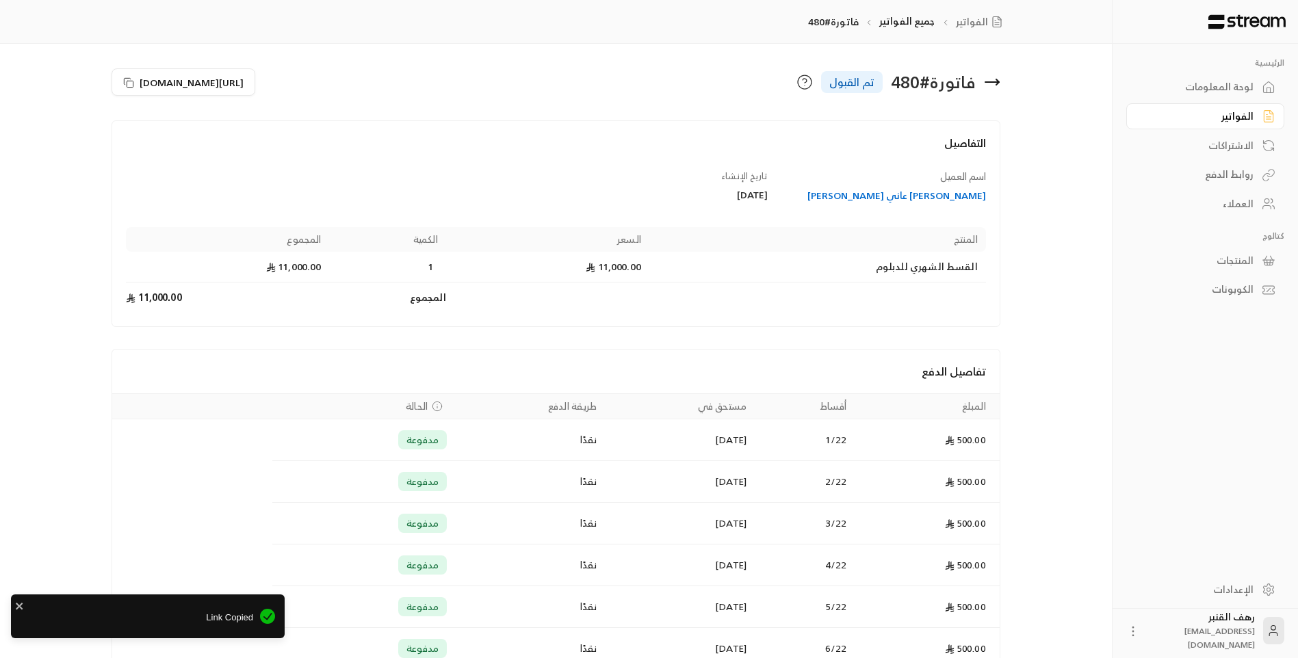
click at [1003, 81] on div "فاتورة # 480 تم القبول" at bounding box center [781, 82] width 451 height 33
click at [997, 81] on icon at bounding box center [998, 81] width 3 height 5
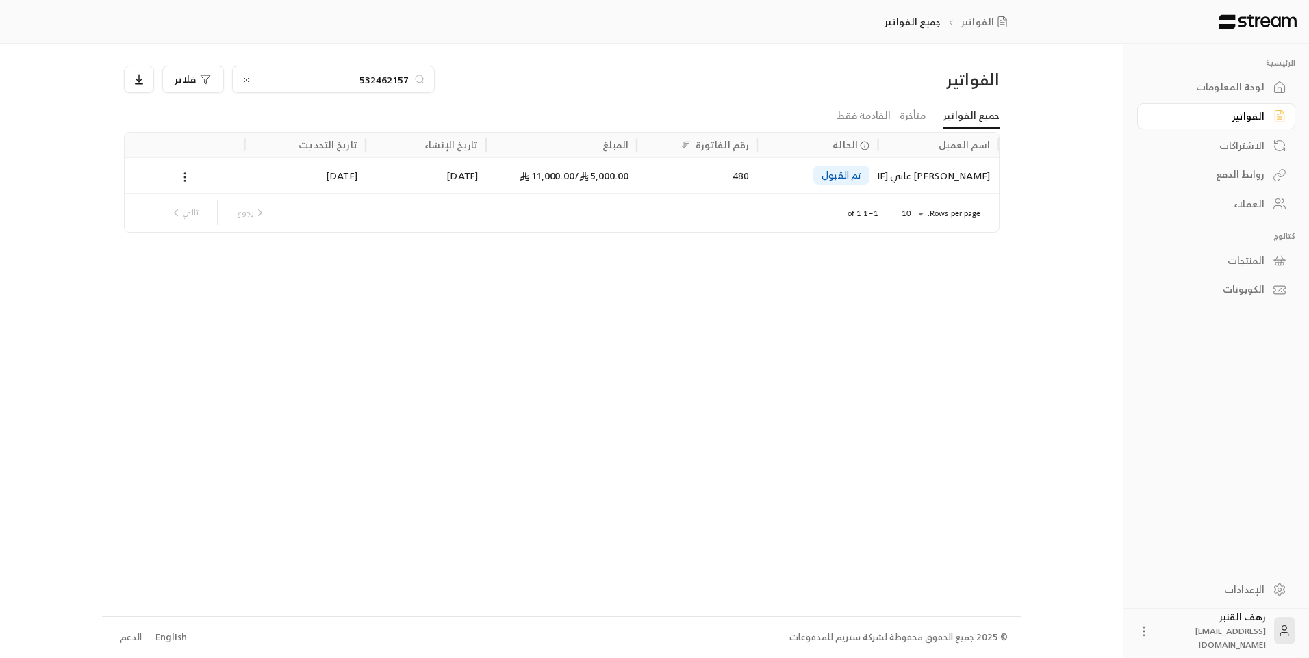
click at [245, 81] on icon at bounding box center [246, 79] width 5 height 5
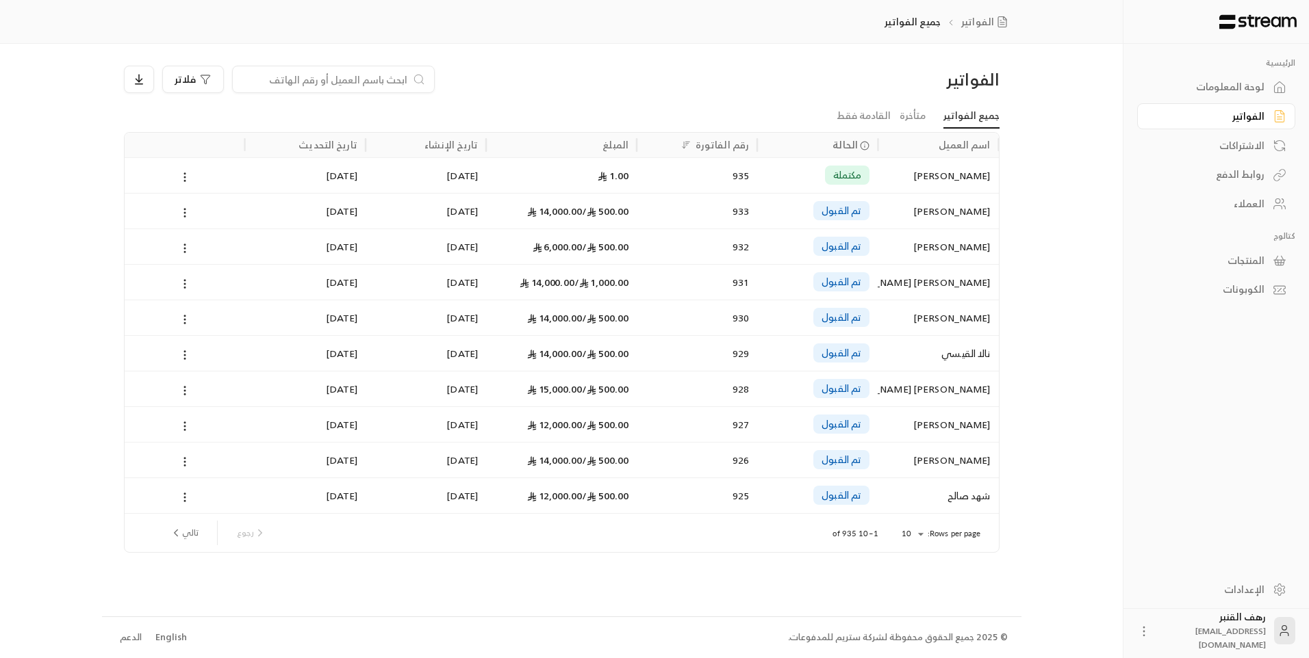
drag, startPoint x: 279, startPoint y: 68, endPoint x: 279, endPoint y: 81, distance: 13.0
click at [279, 81] on div at bounding box center [333, 79] width 203 height 27
click at [280, 85] on input at bounding box center [324, 79] width 167 height 15
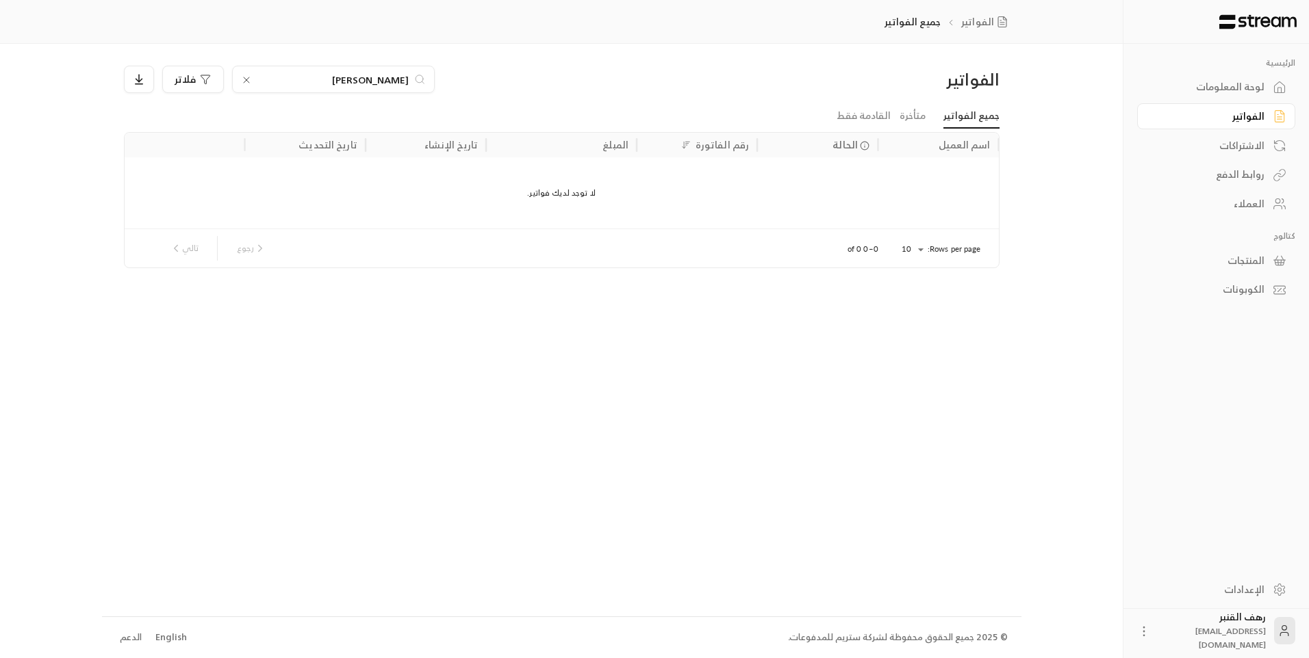
type input "[PERSON_NAME]"
click at [242, 83] on icon at bounding box center [246, 80] width 11 height 11
click at [250, 79] on input at bounding box center [324, 79] width 167 height 15
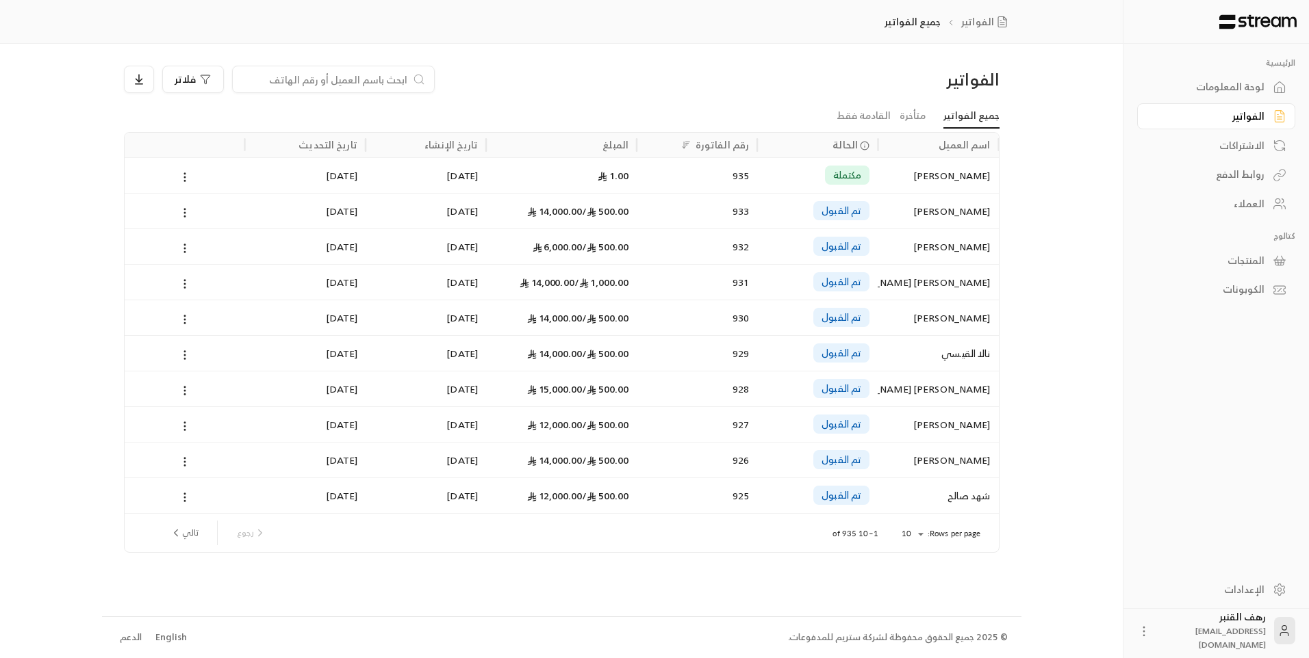
paste input "[PERSON_NAME] [PERSON_NAME]"
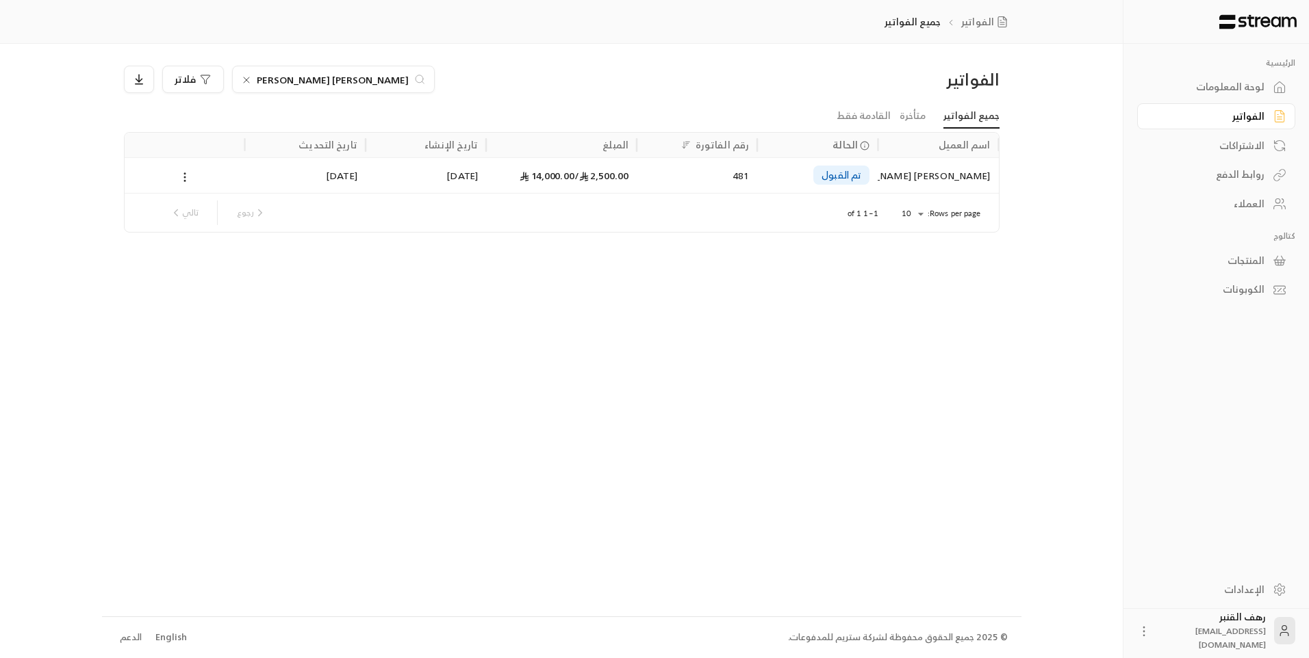
type input "[PERSON_NAME] [PERSON_NAME]"
click at [923, 175] on div "[PERSON_NAME] [PERSON_NAME]" at bounding box center [938, 175] width 104 height 35
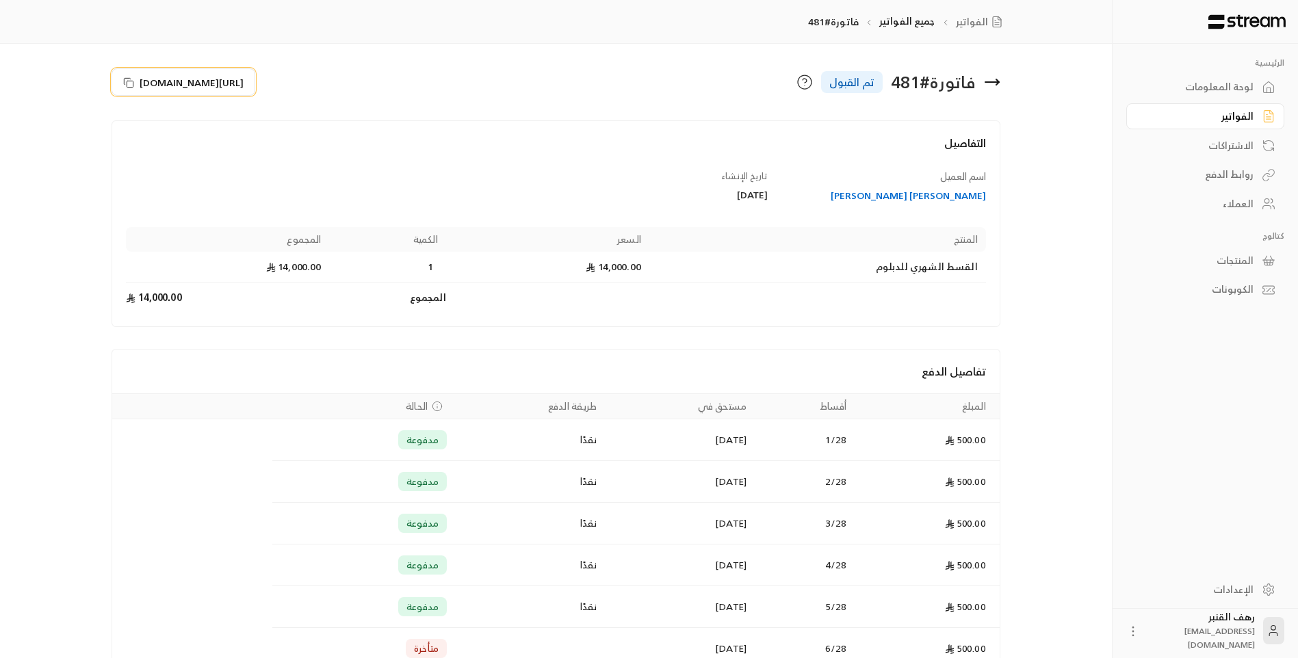
click at [244, 85] on span "[URL][DOMAIN_NAME]" at bounding box center [192, 82] width 104 height 14
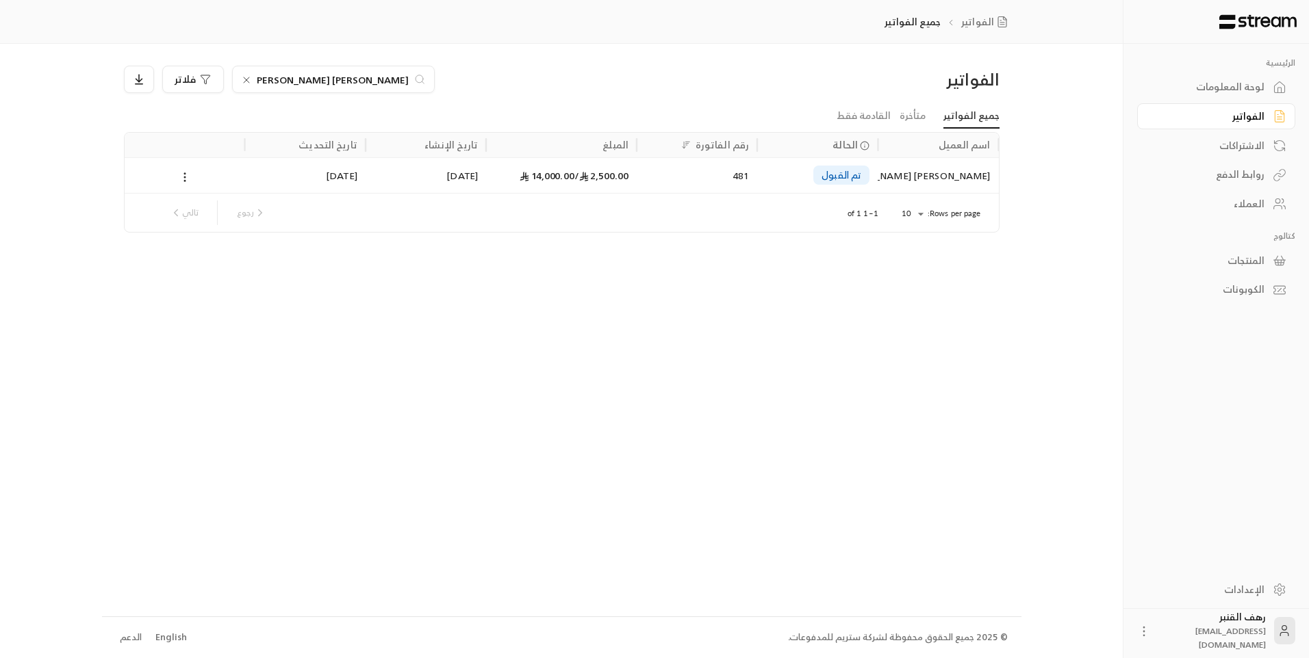
click at [250, 81] on icon at bounding box center [246, 80] width 11 height 11
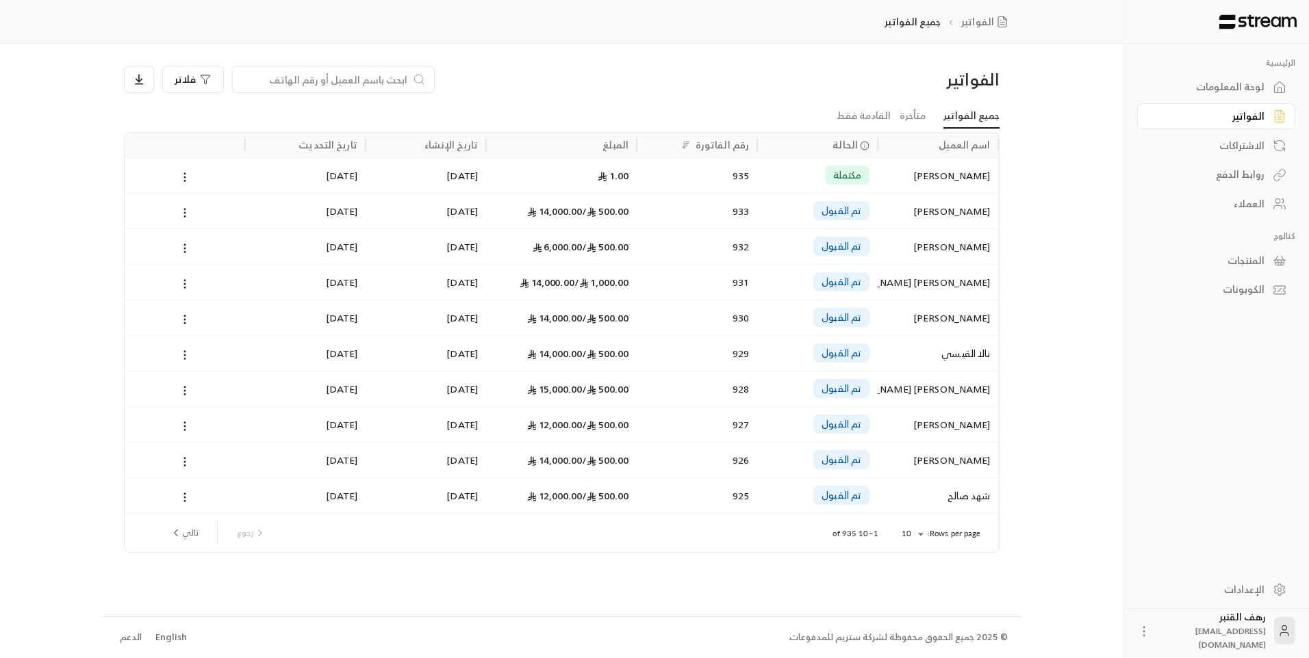
paste input "966557566232"
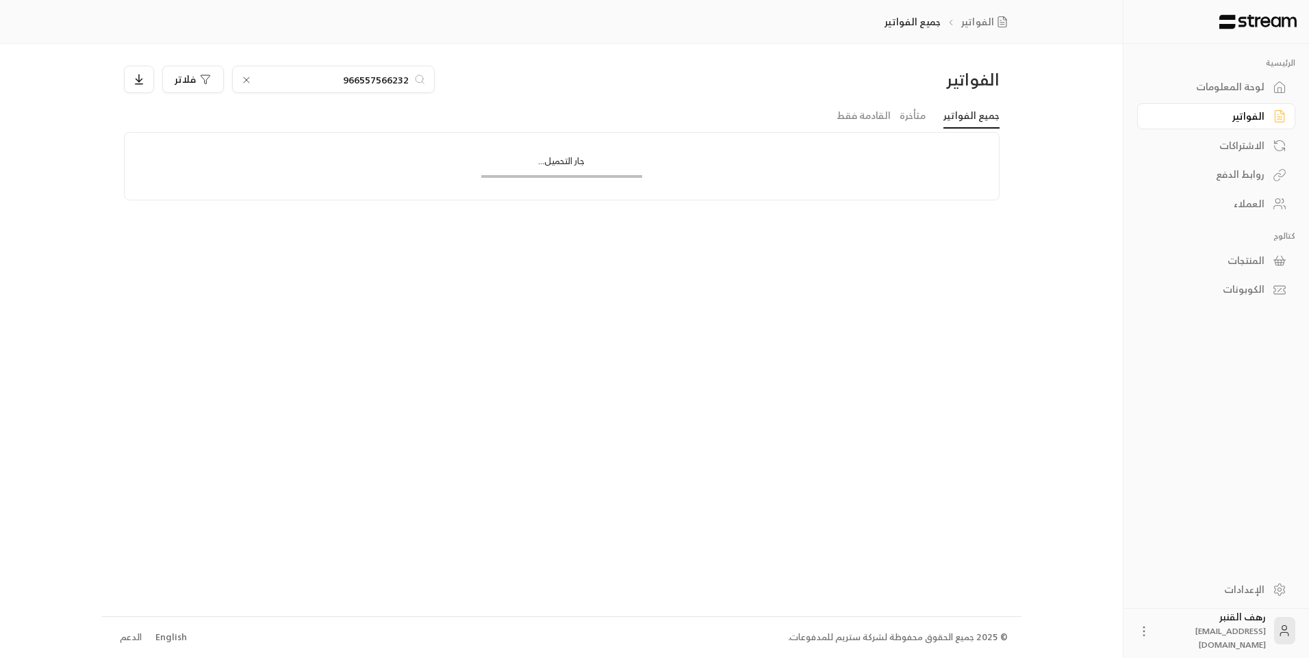
drag, startPoint x: 352, startPoint y: 82, endPoint x: 333, endPoint y: 81, distance: 19.2
click at [333, 81] on input "966557566232" at bounding box center [333, 79] width 152 height 15
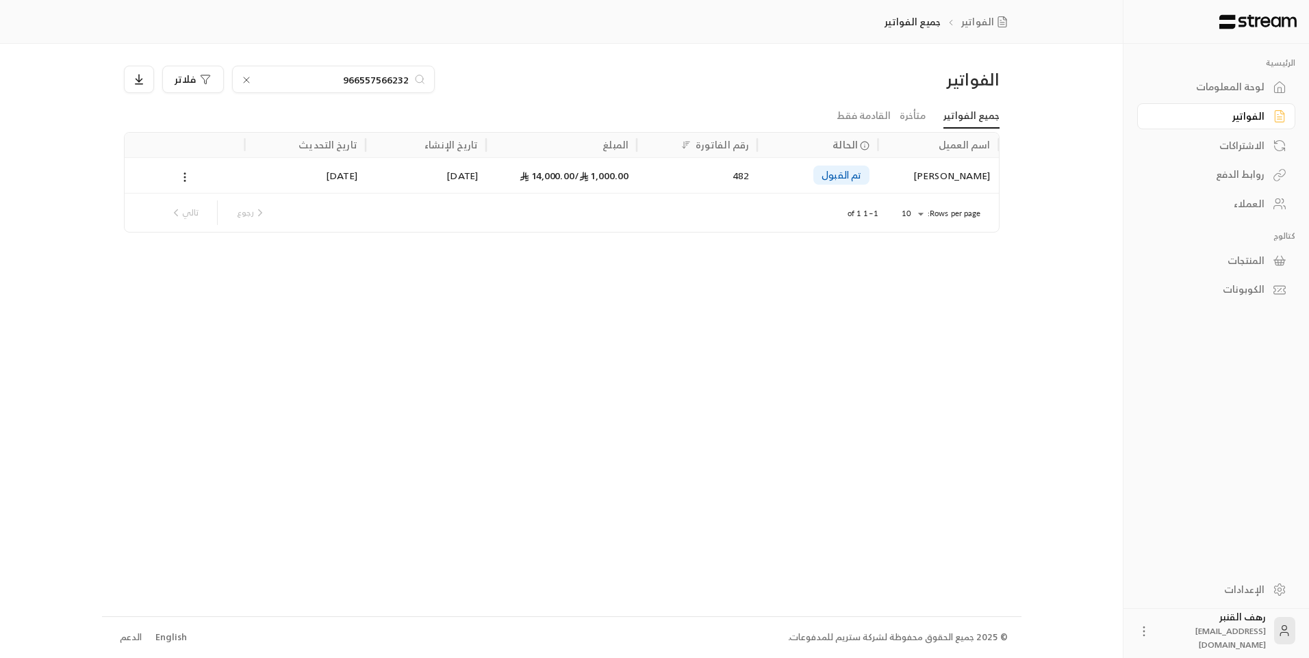
type input "966557566232"
click at [940, 176] on div "[PERSON_NAME]" at bounding box center [938, 175] width 104 height 35
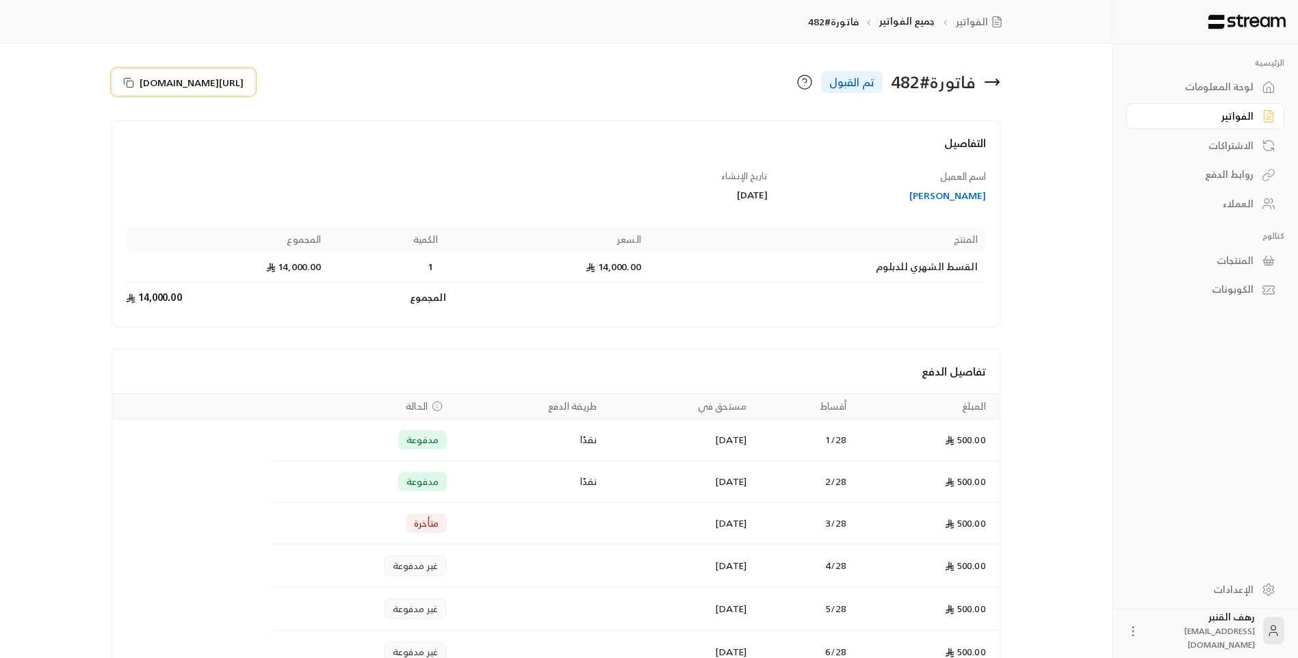
click at [244, 81] on span "[URL][DOMAIN_NAME]" at bounding box center [192, 82] width 104 height 14
click at [996, 82] on icon at bounding box center [993, 82] width 14 height 0
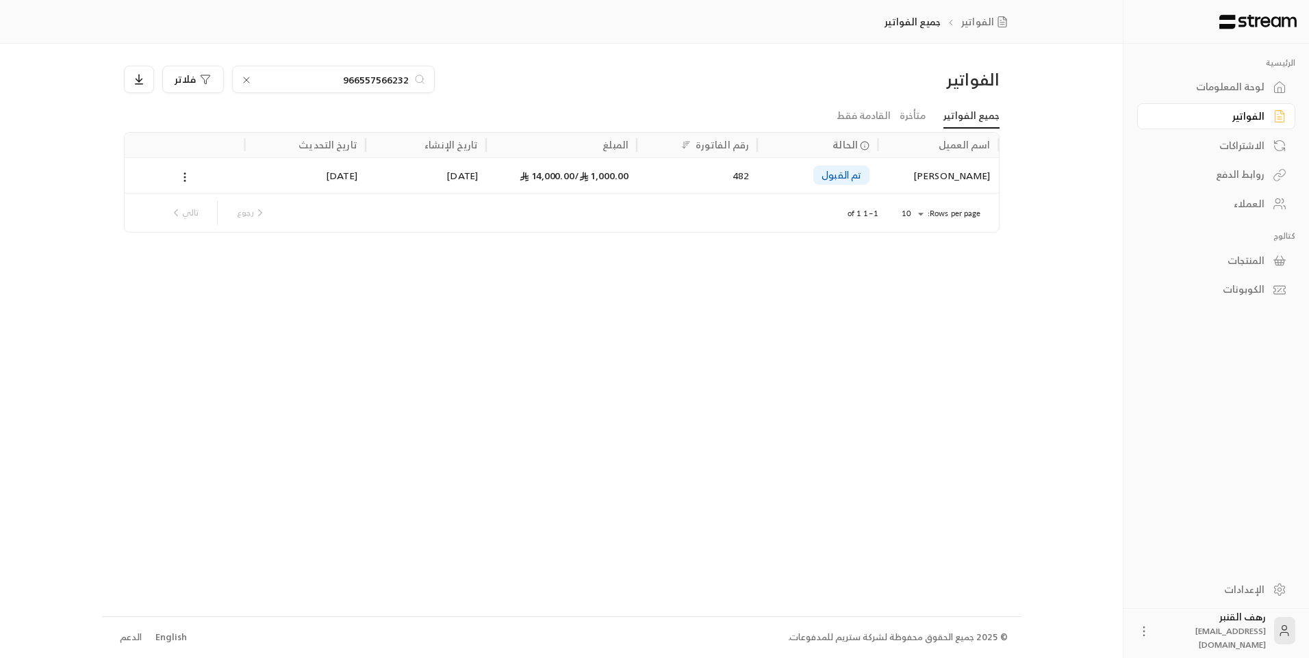
click at [241, 80] on icon at bounding box center [246, 80] width 11 height 11
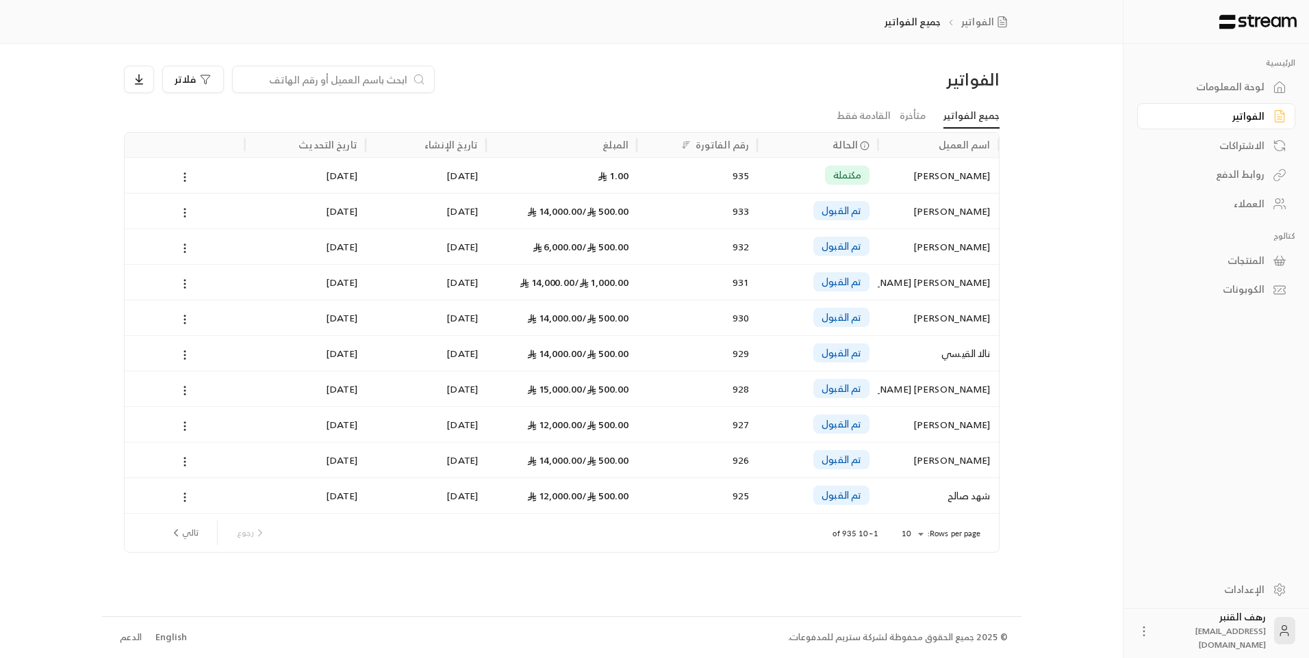
click at [246, 75] on input at bounding box center [324, 79] width 167 height 15
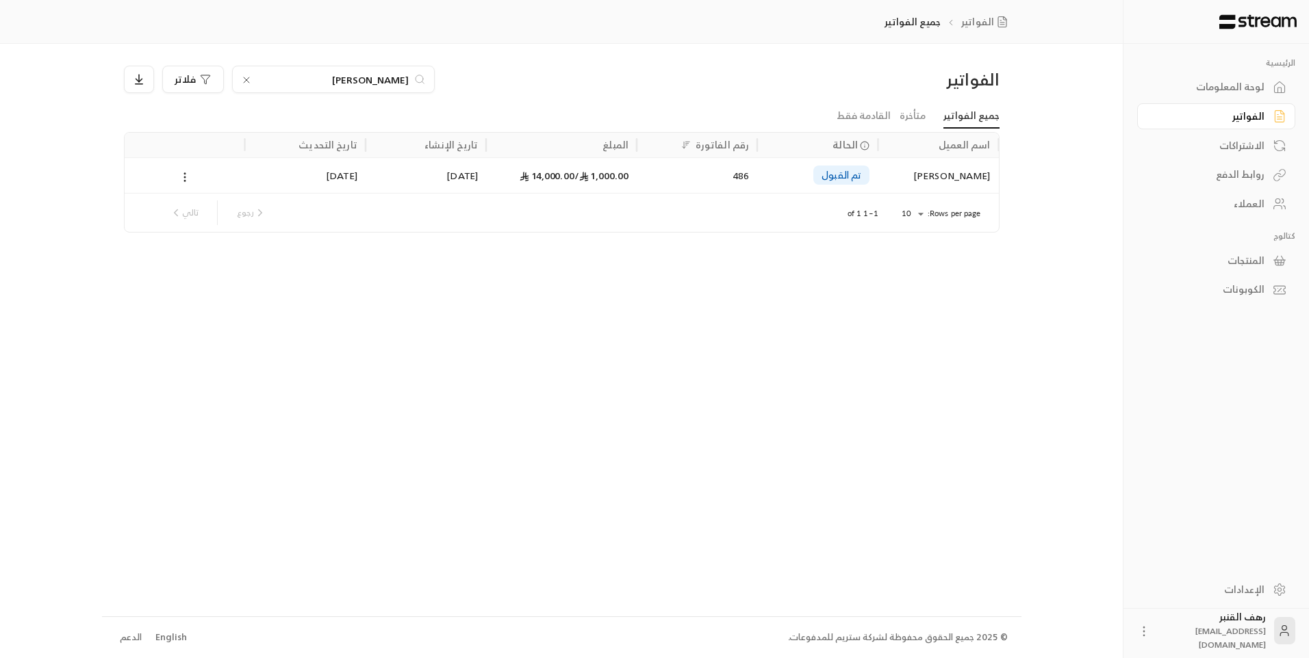
type input "[PERSON_NAME]"
click at [905, 172] on div "[PERSON_NAME]" at bounding box center [938, 175] width 104 height 35
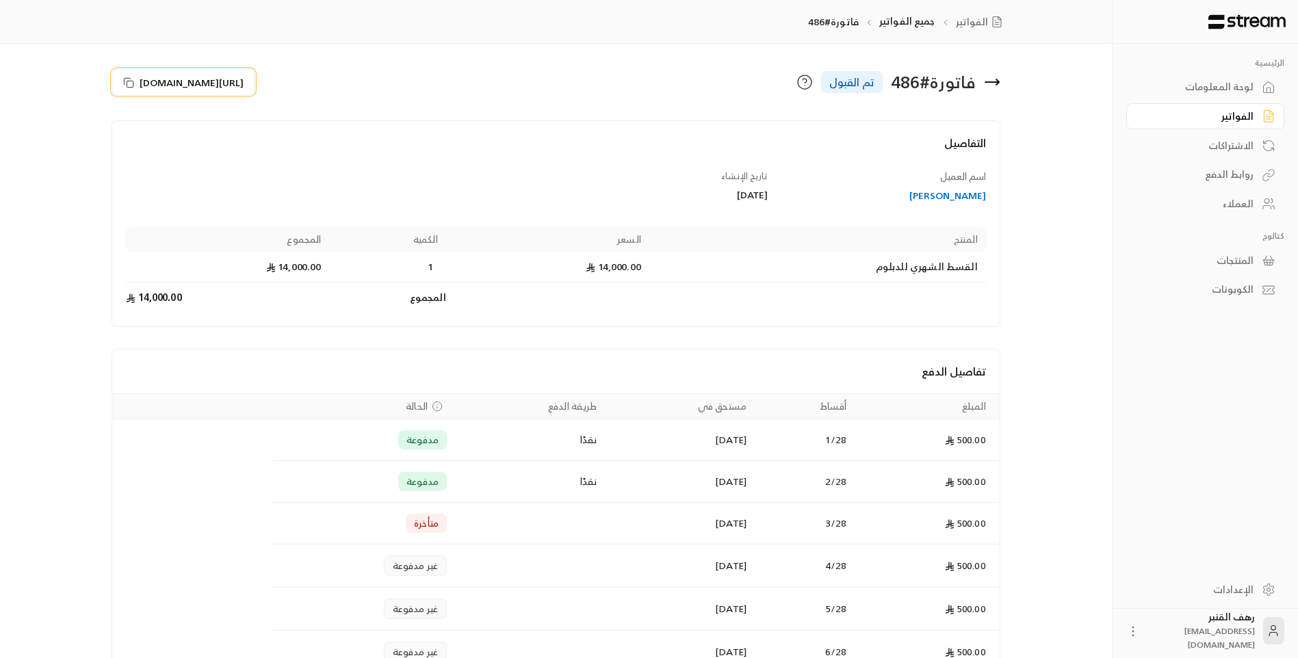
click at [209, 79] on span "[URL][DOMAIN_NAME]" at bounding box center [192, 82] width 104 height 14
click at [995, 82] on icon at bounding box center [993, 82] width 14 height 0
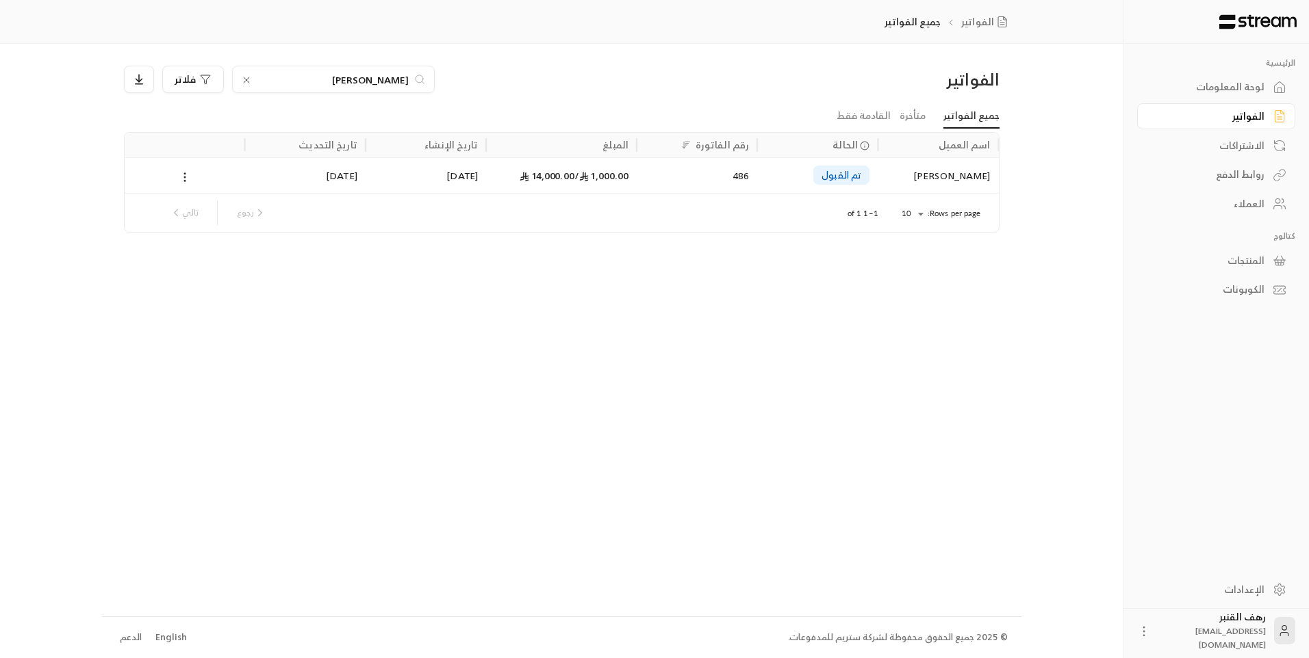
click at [253, 77] on div "[PERSON_NAME]" at bounding box center [333, 79] width 203 height 27
click at [249, 77] on icon at bounding box center [246, 80] width 11 height 11
click at [248, 77] on input at bounding box center [324, 79] width 167 height 15
type input "[PERSON_NAME]"
click at [934, 167] on div "[PERSON_NAME] [PERSON_NAME]" at bounding box center [938, 175] width 104 height 35
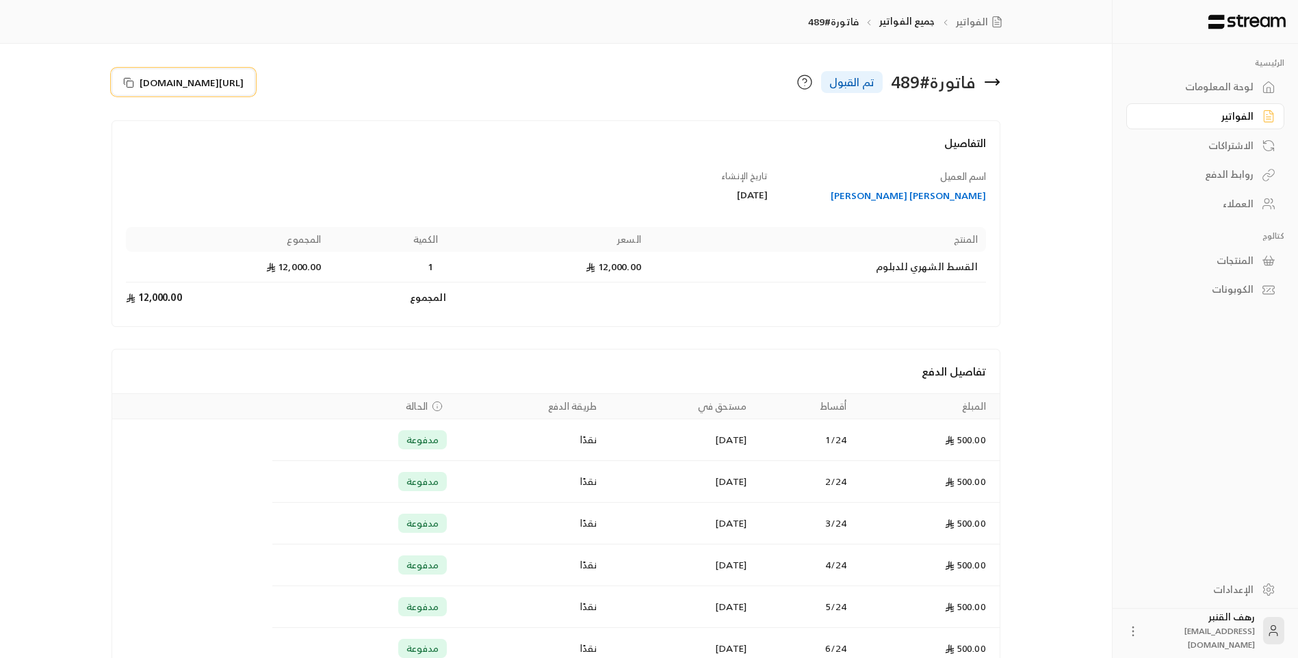
click at [244, 81] on span "[URL][DOMAIN_NAME]" at bounding box center [192, 82] width 104 height 14
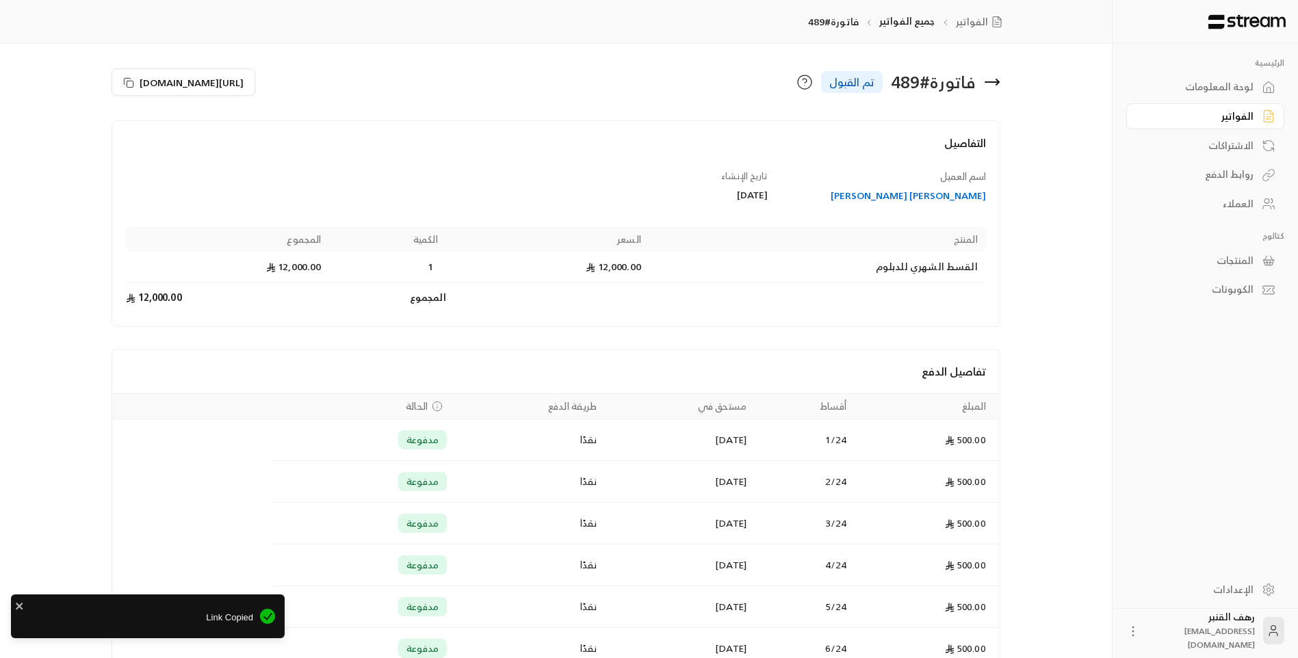
click at [995, 82] on icon at bounding box center [993, 82] width 14 height 0
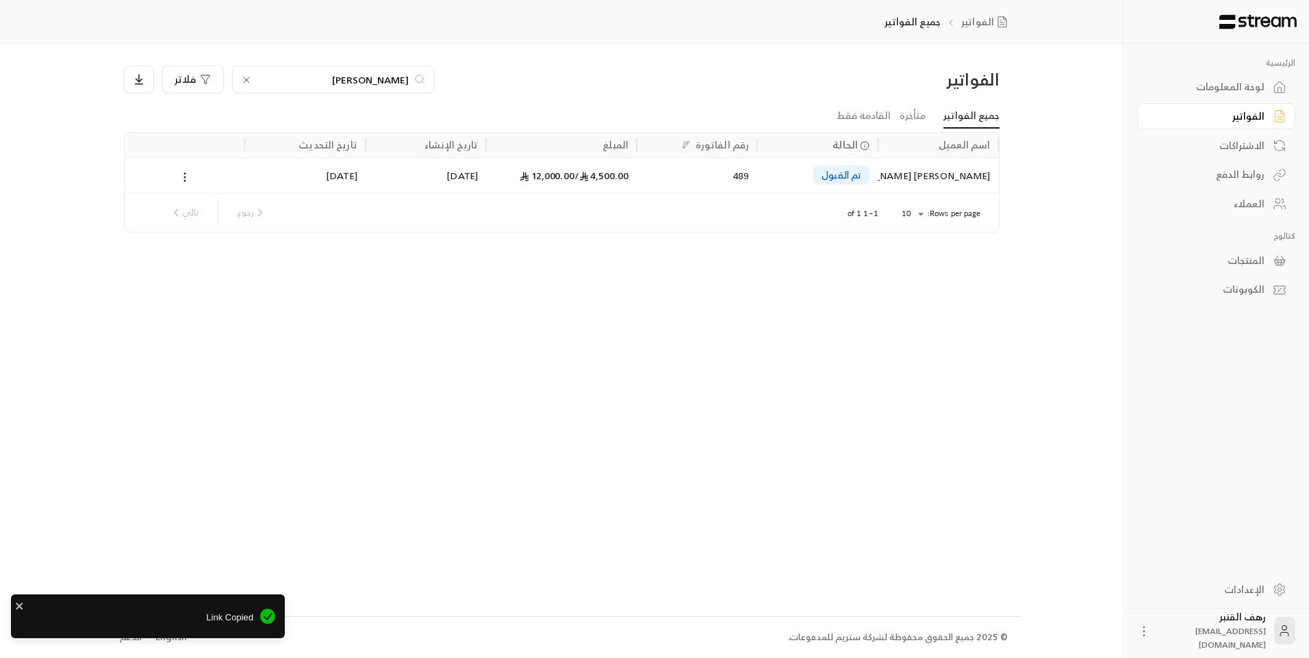
click at [305, 79] on input "[PERSON_NAME]" at bounding box center [333, 79] width 152 height 15
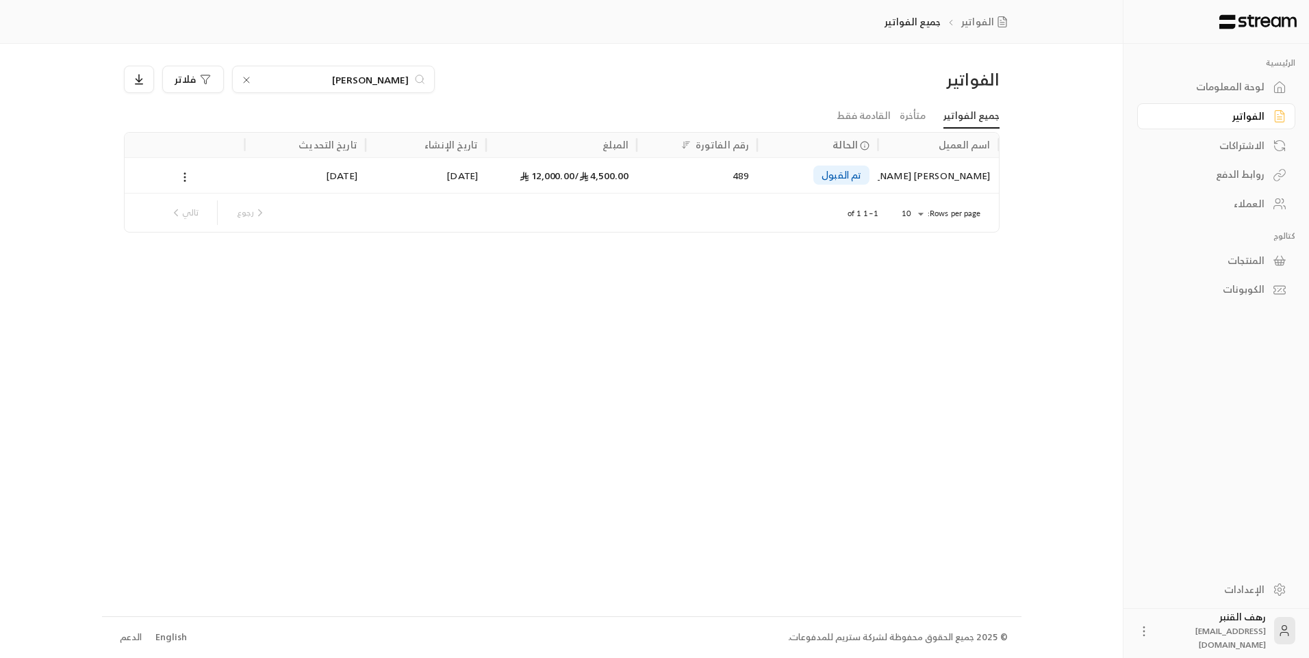
click at [246, 80] on icon at bounding box center [246, 79] width 5 height 5
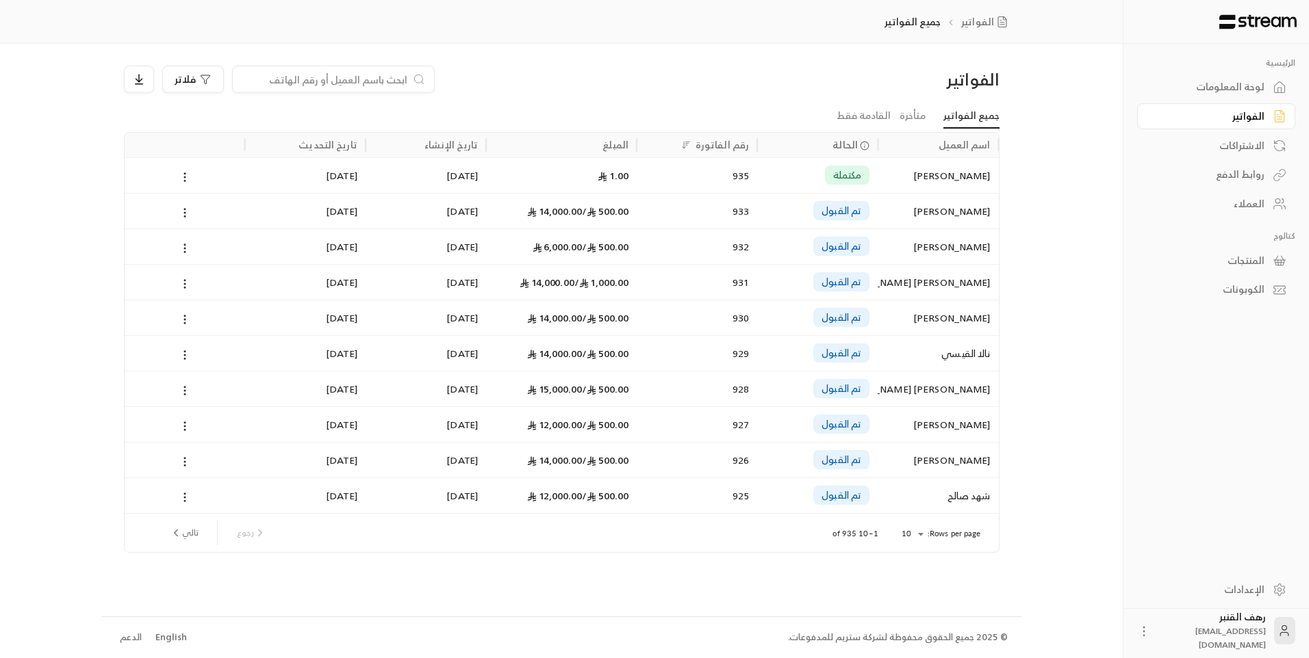
click at [265, 76] on input at bounding box center [324, 79] width 167 height 15
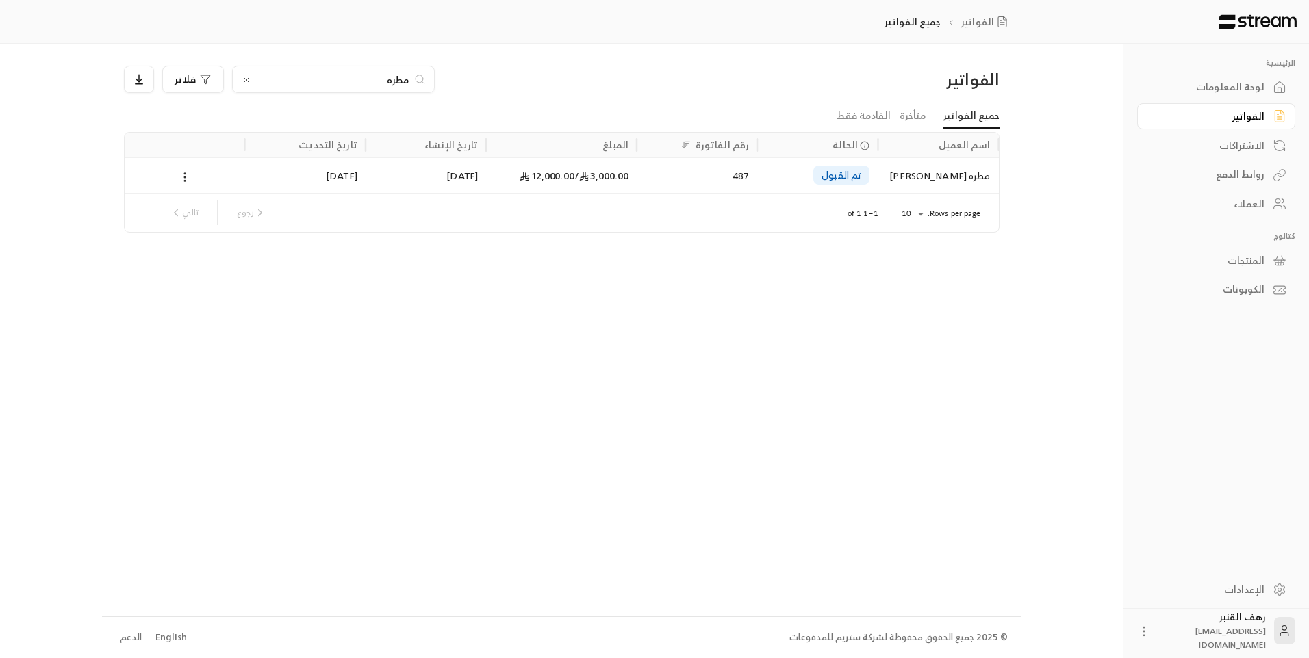
type input "مطره"
click at [907, 167] on div "مطره [PERSON_NAME]" at bounding box center [938, 175] width 104 height 35
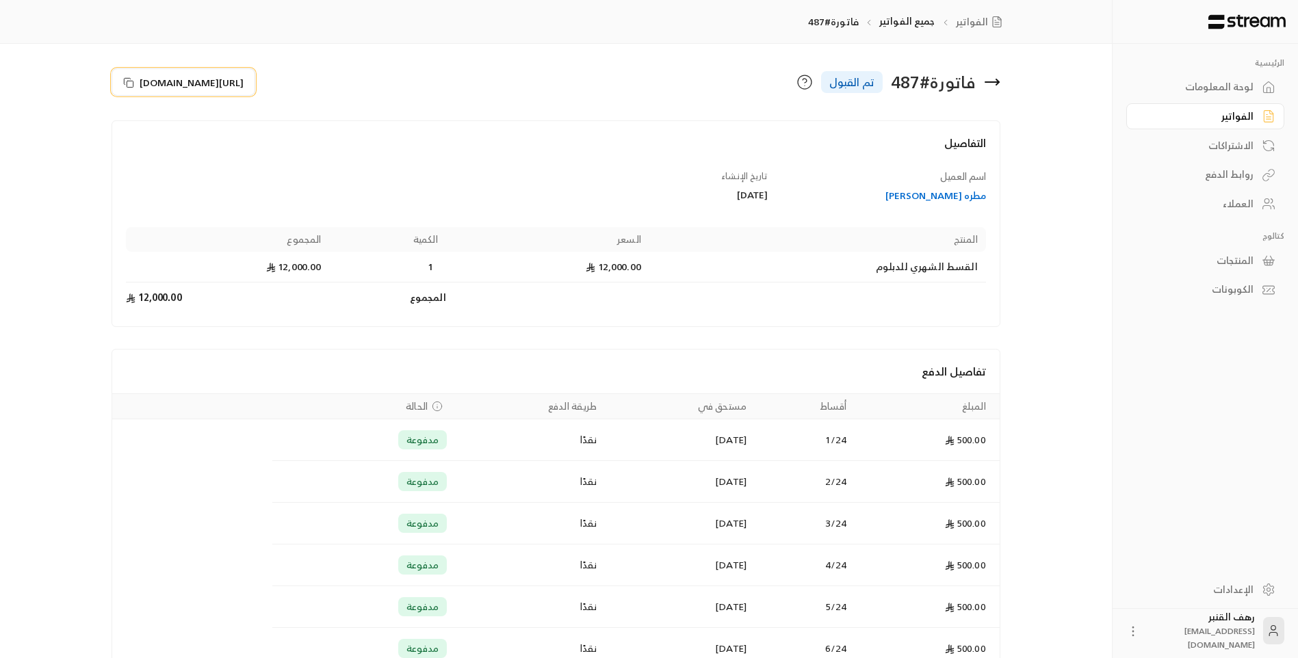
click at [244, 86] on span "[URL][DOMAIN_NAME]" at bounding box center [192, 82] width 104 height 14
click at [997, 80] on icon at bounding box center [998, 81] width 3 height 5
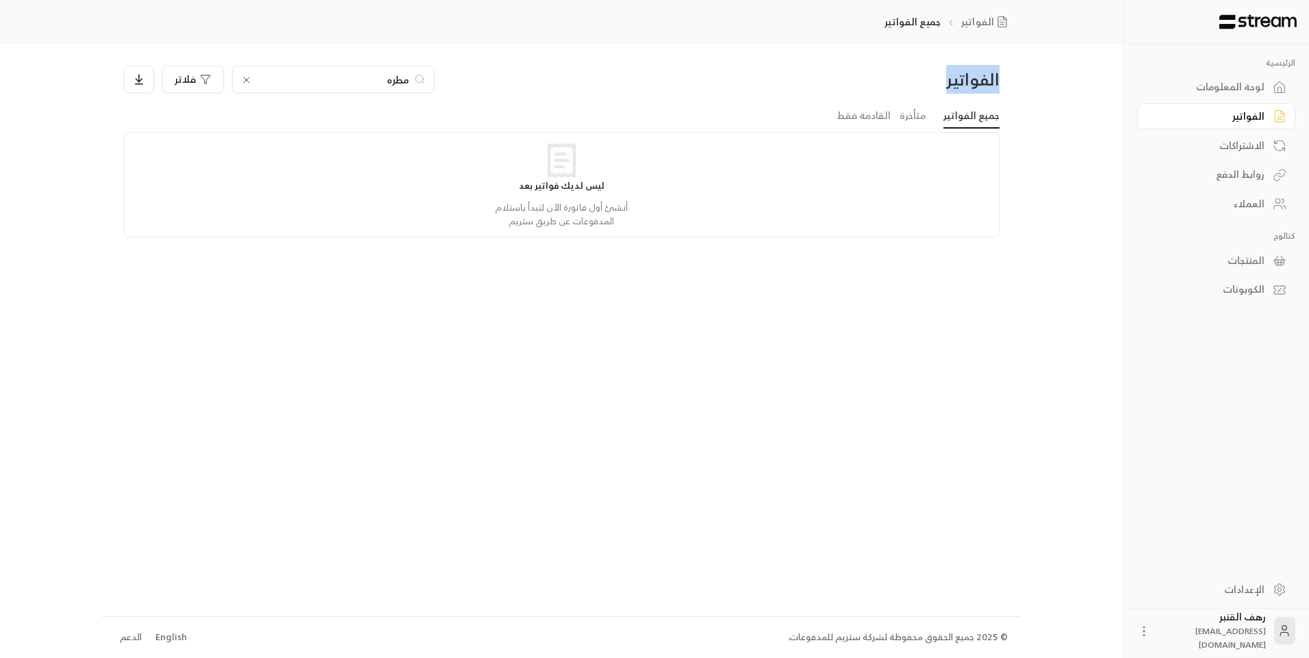
click at [997, 80] on div "الفواتير" at bounding box center [894, 79] width 209 height 22
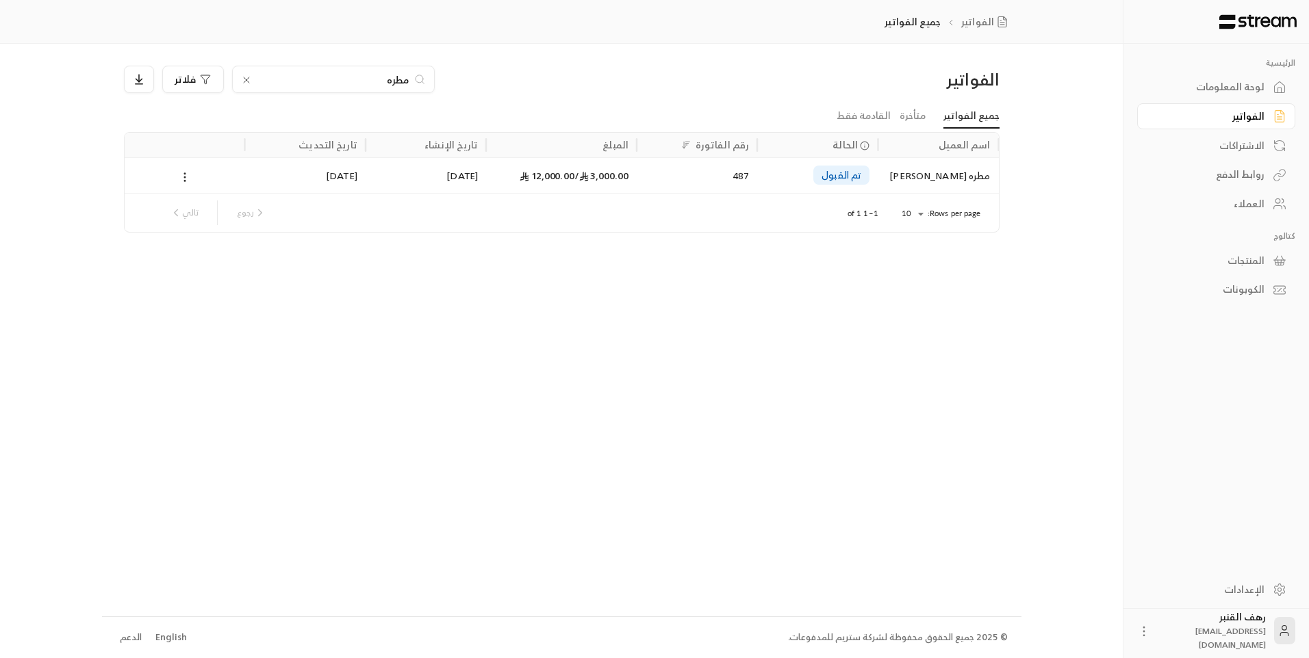
click at [278, 75] on input "مطره" at bounding box center [333, 79] width 152 height 15
click at [248, 77] on icon at bounding box center [246, 79] width 5 height 5
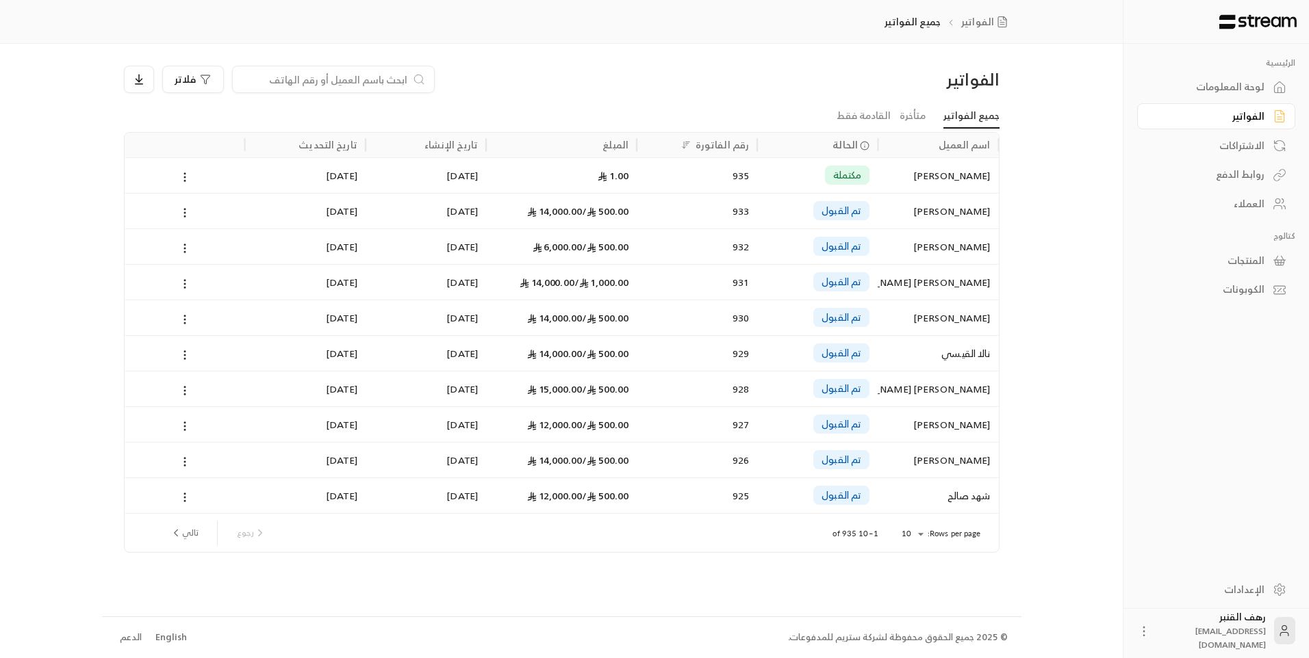
click at [285, 85] on input at bounding box center [324, 79] width 167 height 15
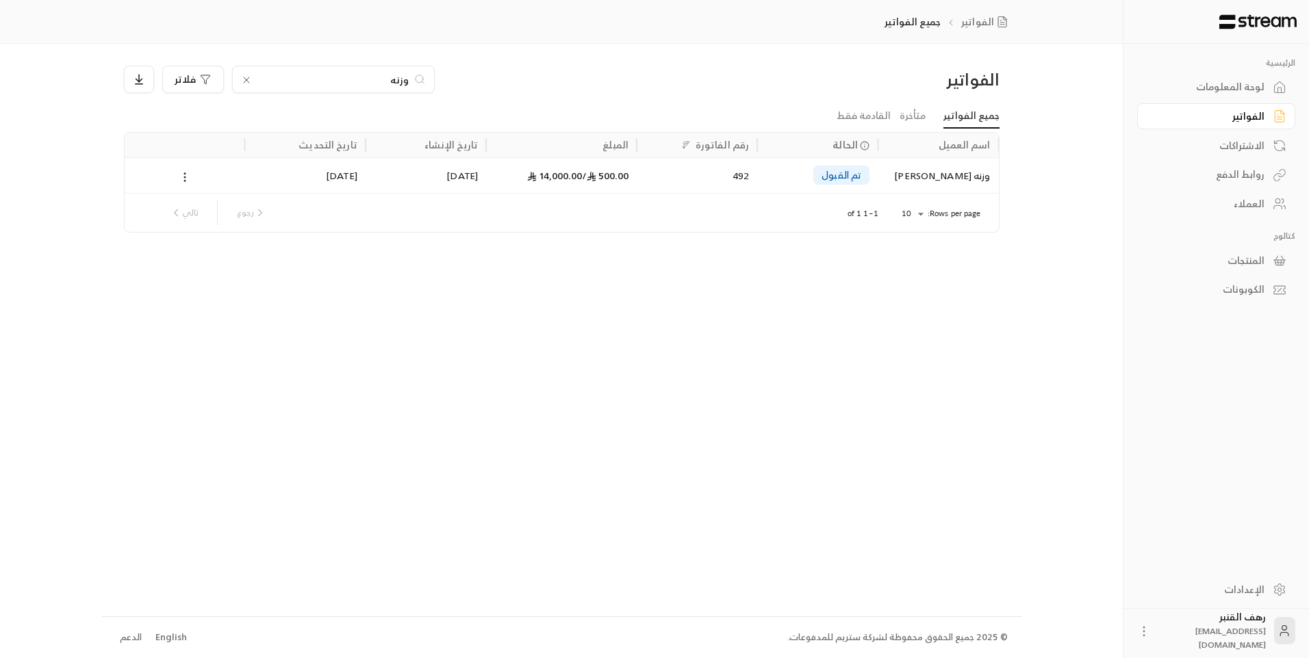
type input "وزنه"
click at [839, 172] on span "تم القبول" at bounding box center [841, 175] width 40 height 14
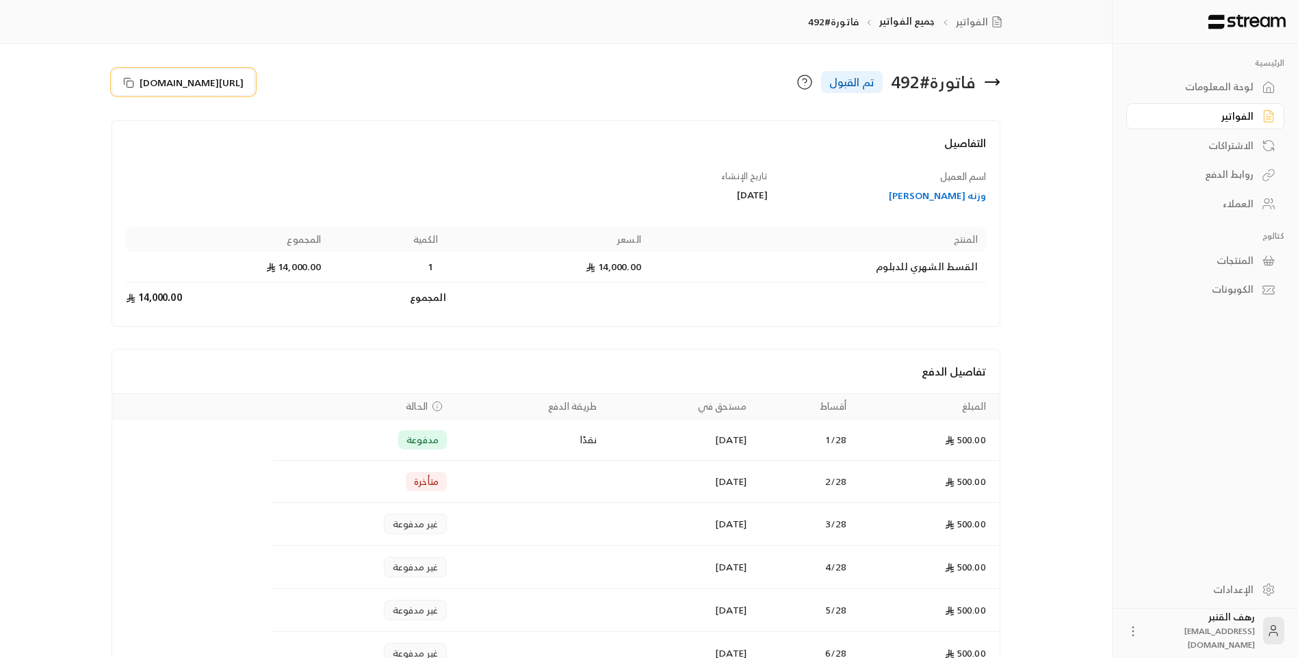
click at [135, 88] on button "[URL][DOMAIN_NAME]" at bounding box center [184, 81] width 144 height 27
click at [992, 79] on icon at bounding box center [992, 82] width 16 height 16
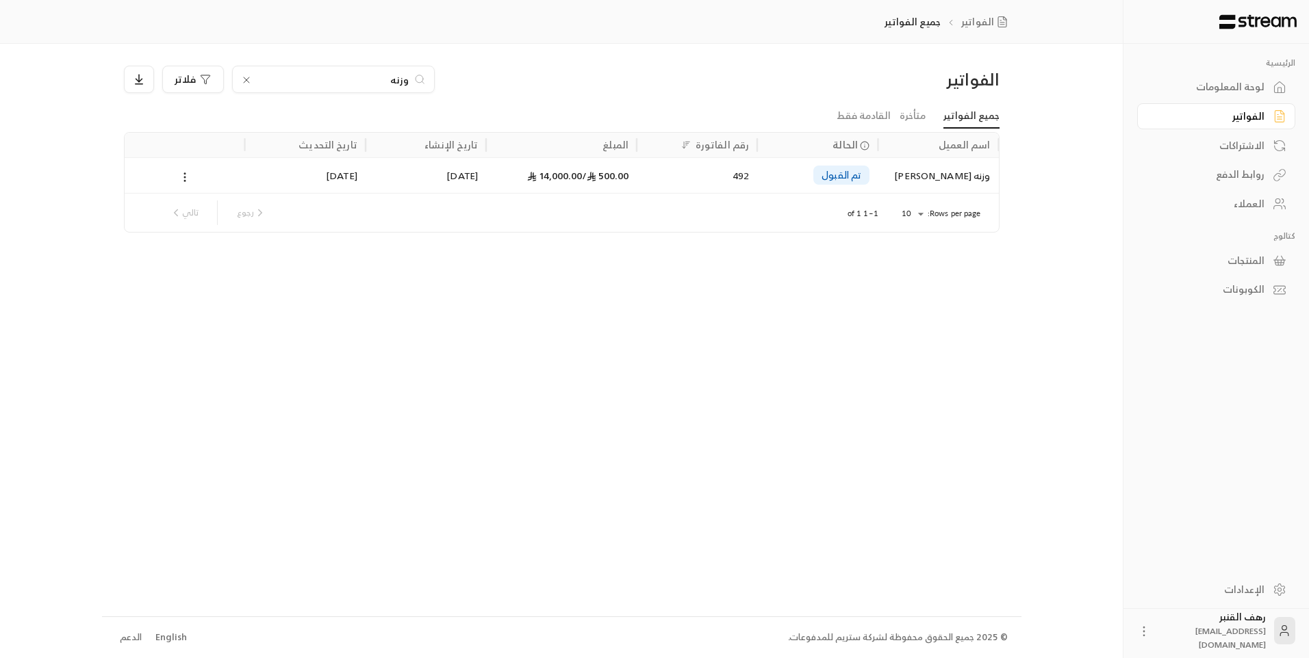
click at [376, 75] on input "وزنه" at bounding box center [333, 79] width 152 height 15
drag, startPoint x: 380, startPoint y: 79, endPoint x: 418, endPoint y: 81, distance: 38.4
click at [415, 81] on div "وزنه" at bounding box center [333, 79] width 203 height 27
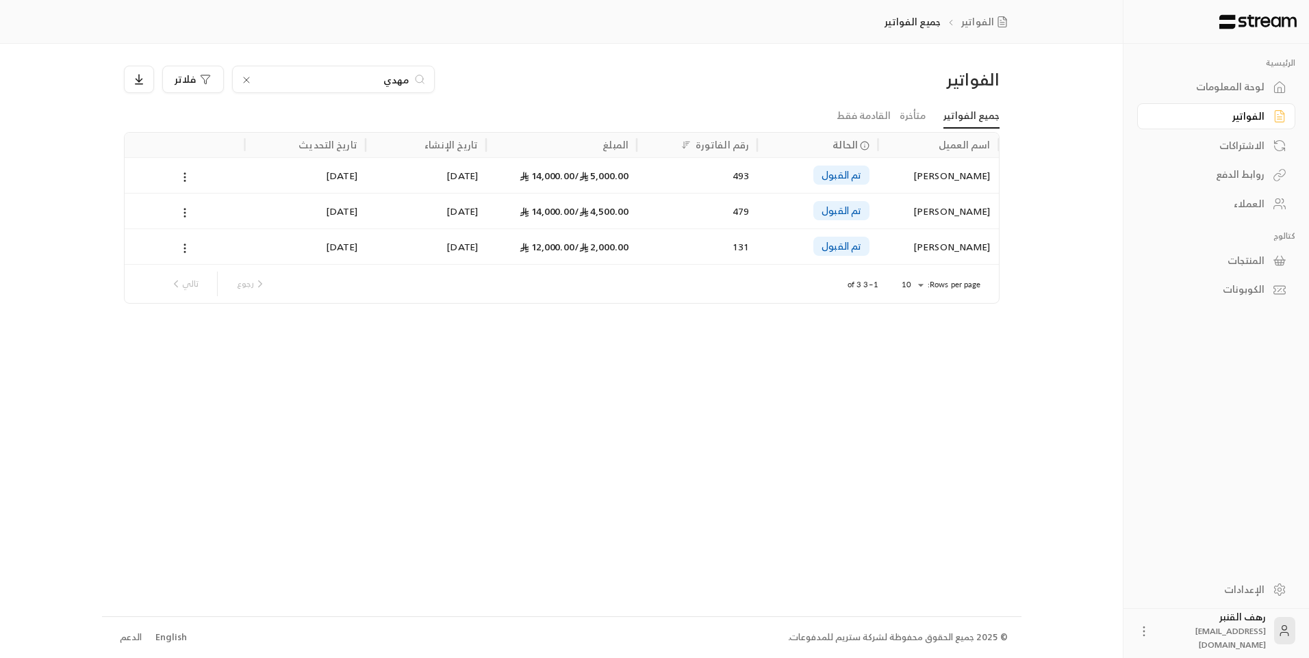
type input "مهدي"
click at [940, 175] on div "[PERSON_NAME]" at bounding box center [938, 175] width 104 height 35
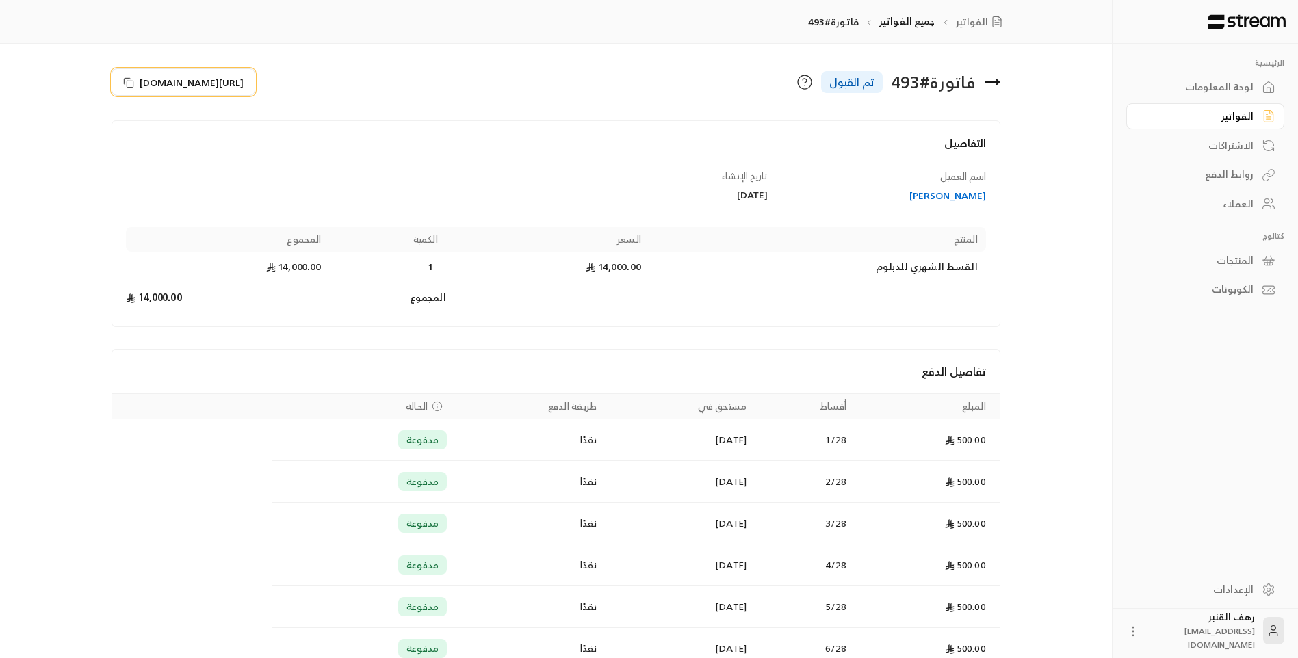
click at [230, 80] on span "[URL][DOMAIN_NAME]" at bounding box center [192, 82] width 104 height 14
click at [229, 77] on span "[URL][DOMAIN_NAME]" at bounding box center [192, 82] width 104 height 14
